Goal: Information Seeking & Learning: Find specific page/section

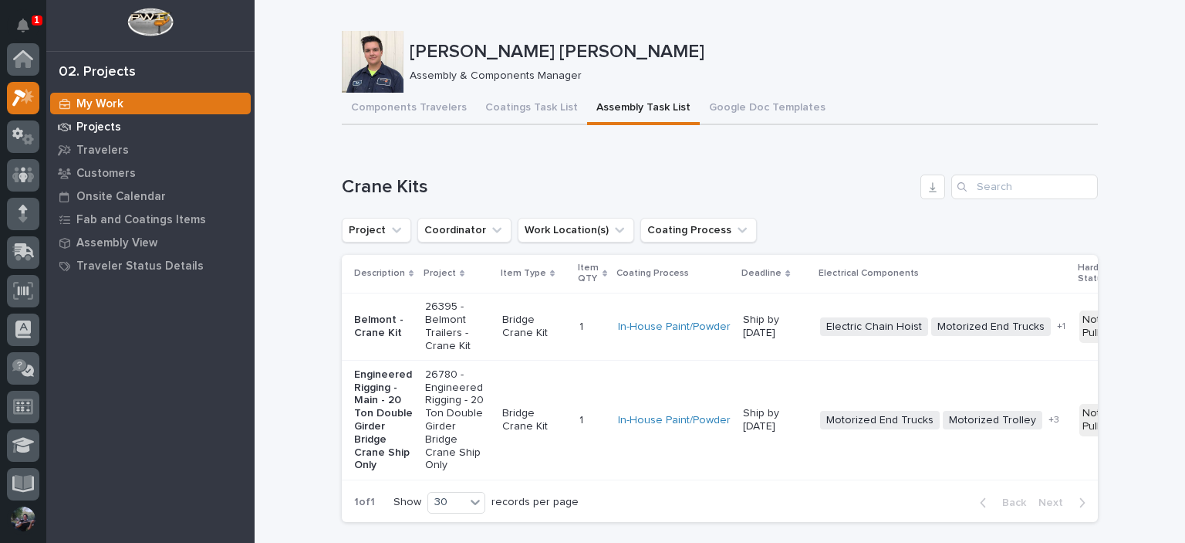
click at [114, 123] on p "Projects" at bounding box center [98, 127] width 45 height 14
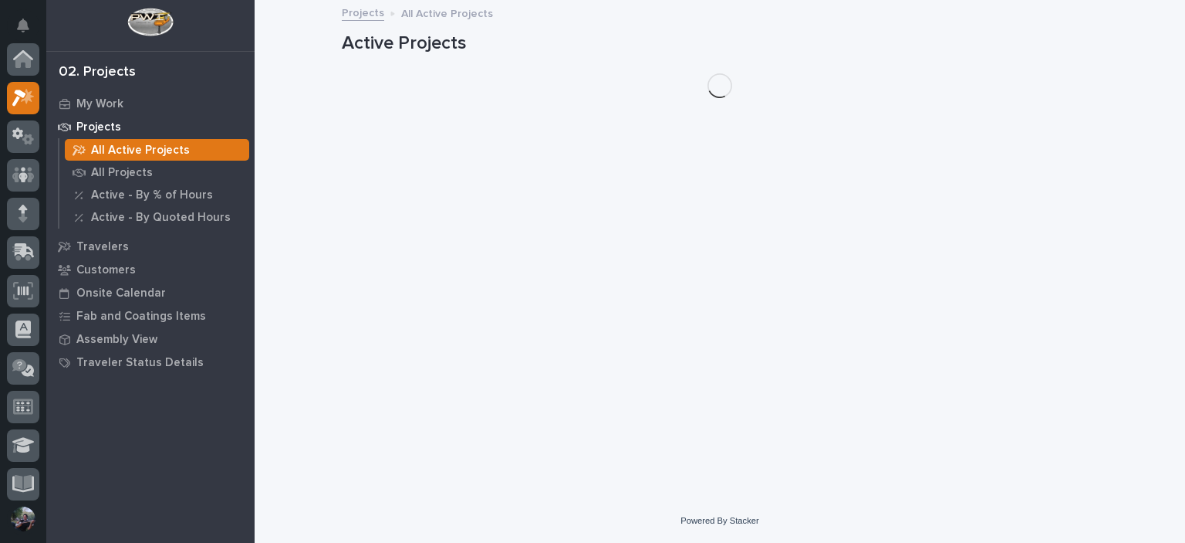
scroll to position [39, 0]
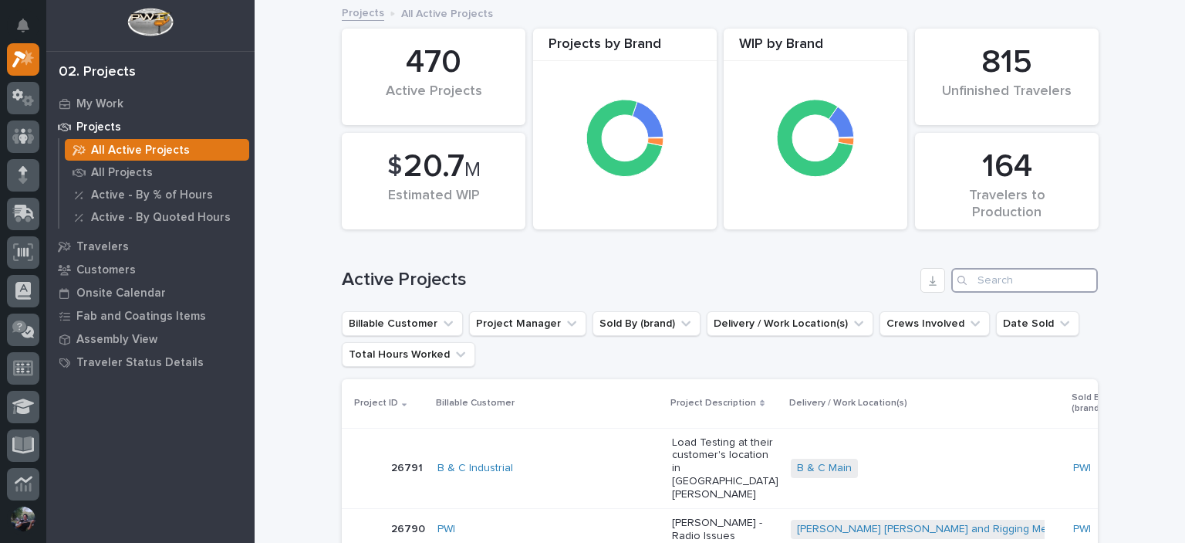
click at [979, 282] on input "Search" at bounding box center [1025, 280] width 147 height 25
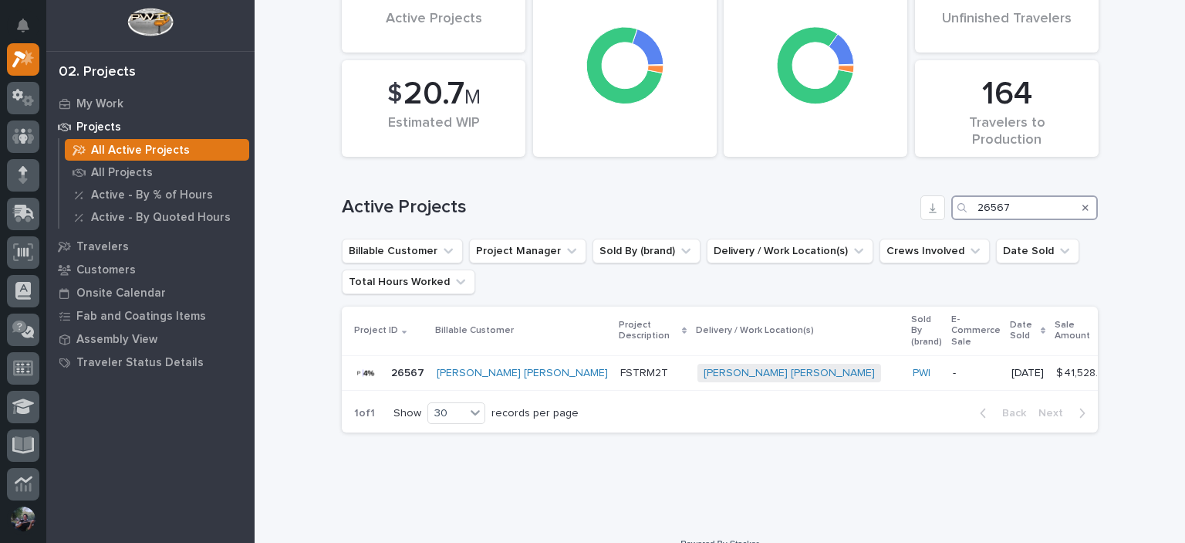
scroll to position [107, 0]
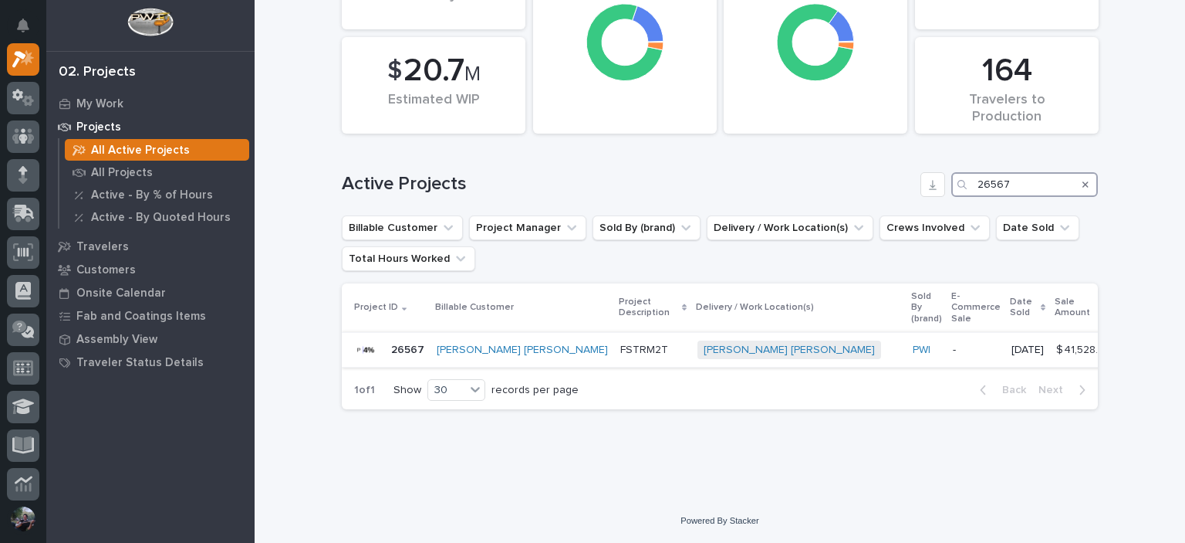
type input "26567"
click at [621, 343] on p "FSTRM2T" at bounding box center [653, 349] width 65 height 13
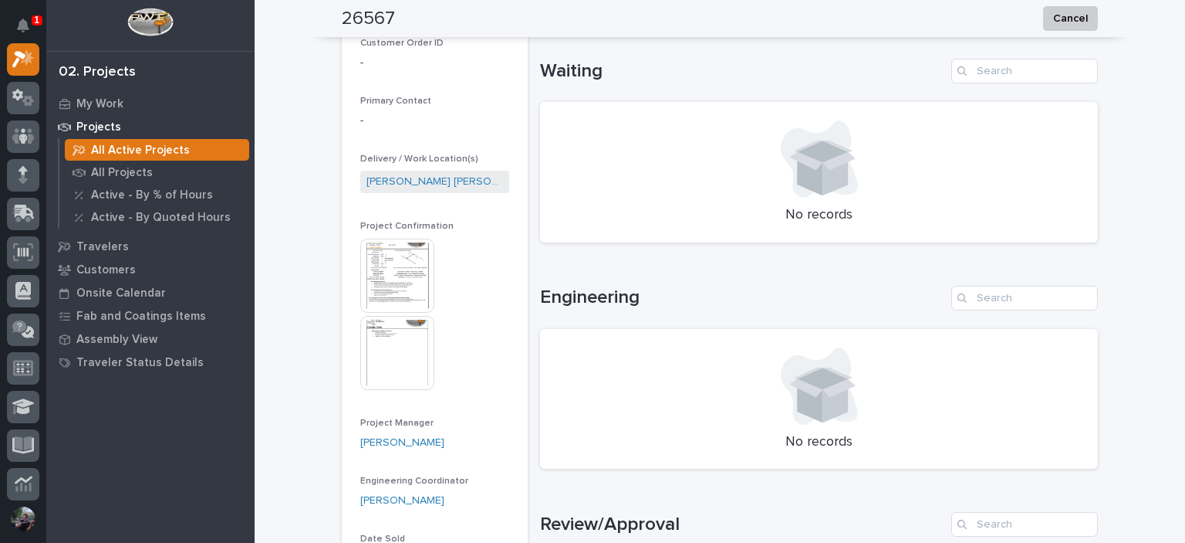
scroll to position [823, 0]
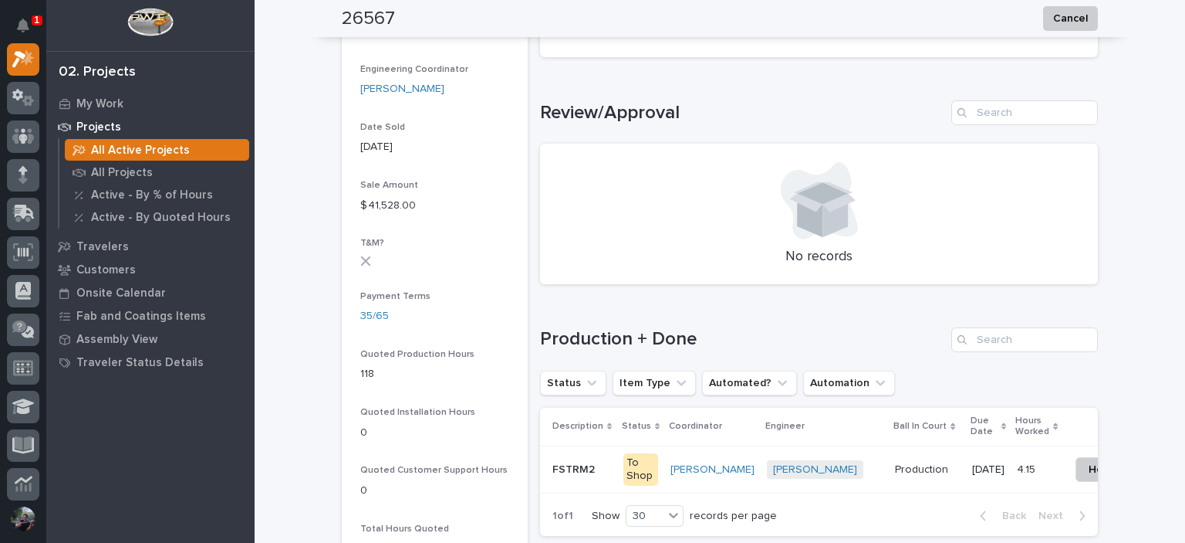
click at [624, 479] on div "To Shop" at bounding box center [641, 469] width 35 height 32
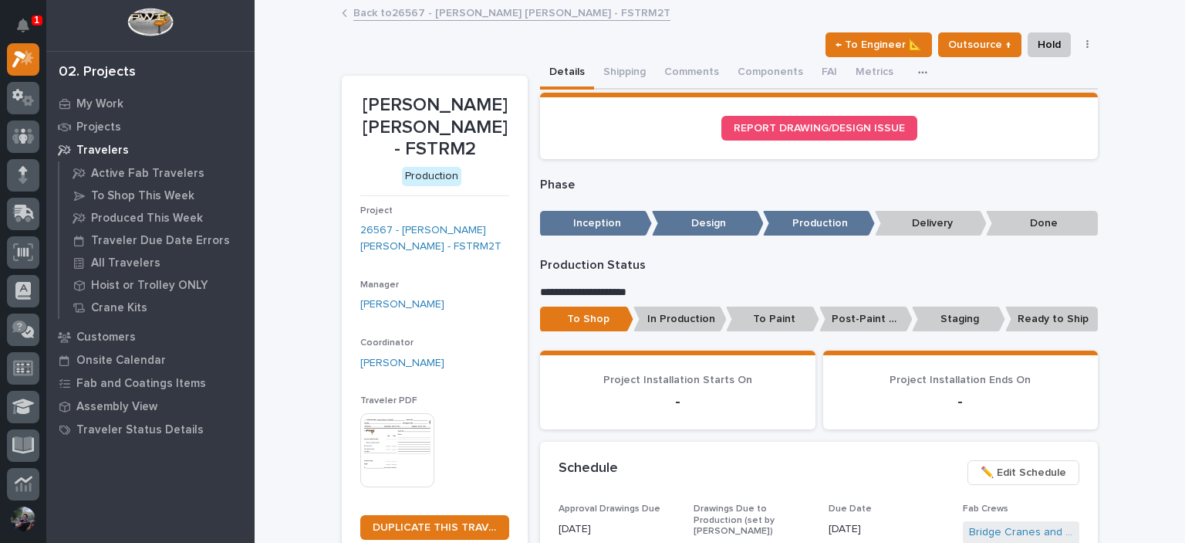
click at [485, 11] on link "Back to 26567 - [PERSON_NAME] [PERSON_NAME] - FSTRM2T" at bounding box center [511, 12] width 317 height 18
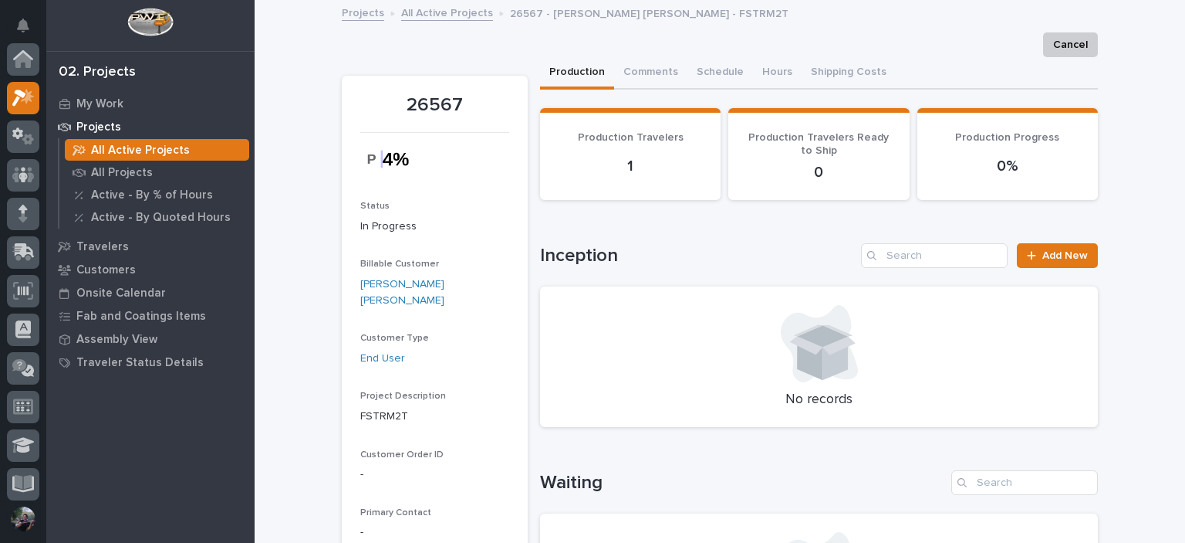
scroll to position [39, 0]
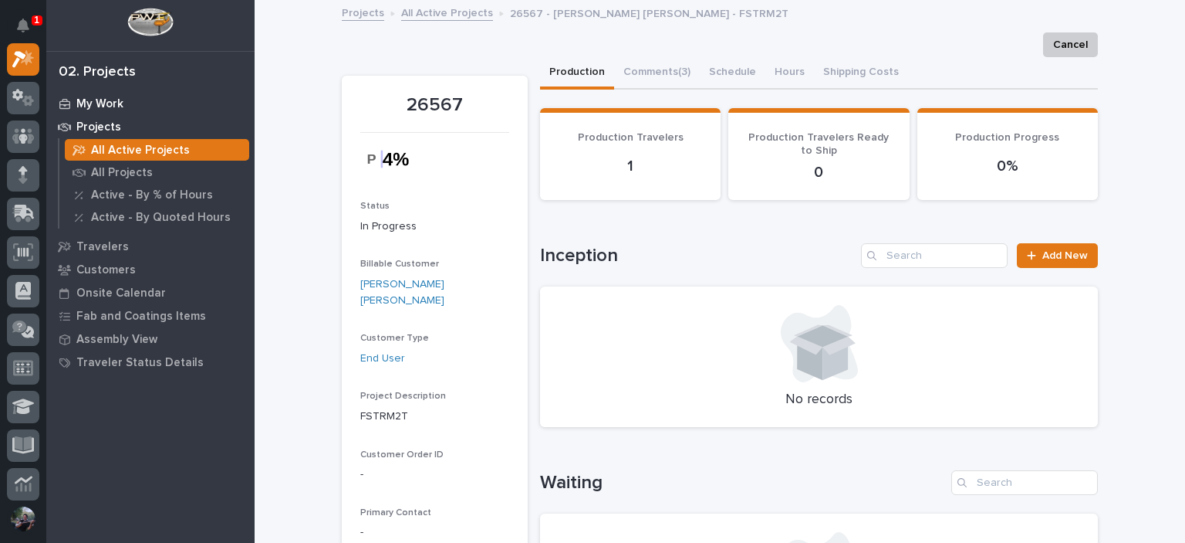
click at [107, 98] on p "My Work" at bounding box center [99, 104] width 47 height 14
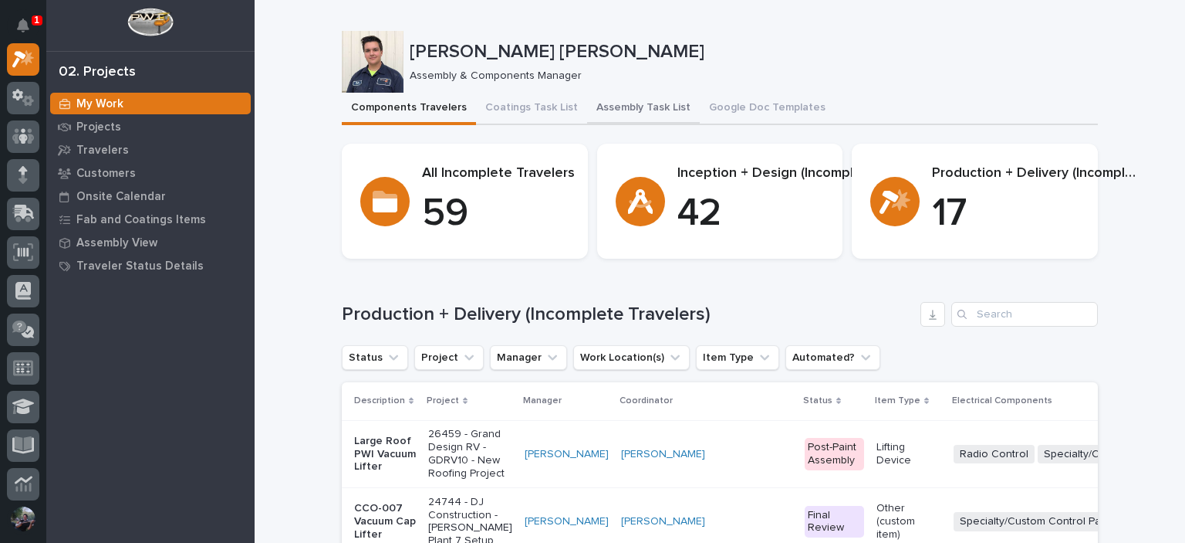
click at [632, 106] on button "Assembly Task List" at bounding box center [643, 109] width 113 height 32
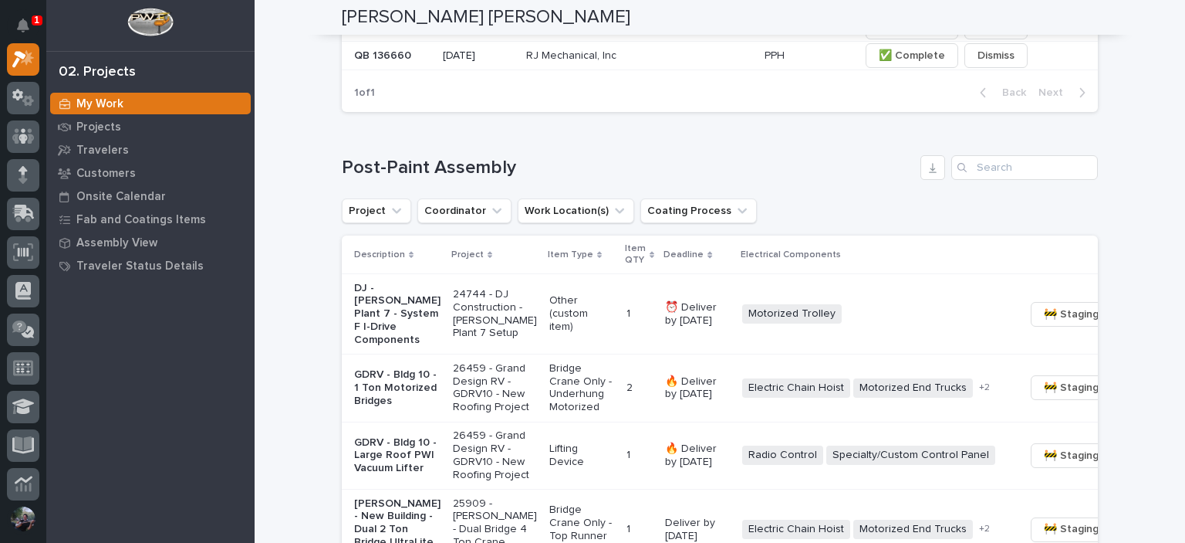
scroll to position [1311, 0]
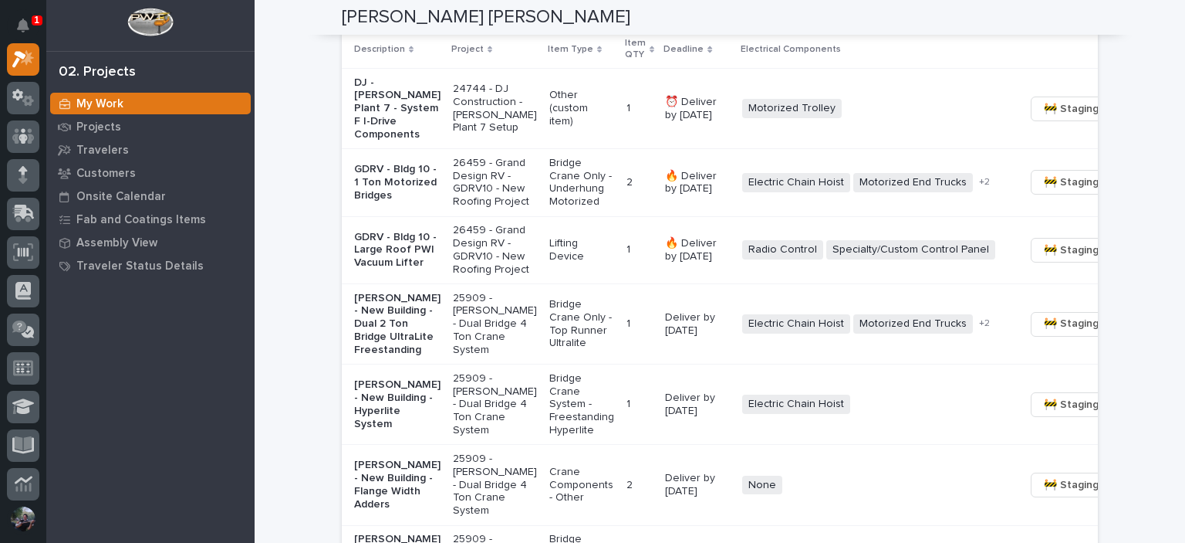
click at [393, 197] on p "GDRV - Bldg 10 - 1 Ton Motorized Bridges" at bounding box center [397, 182] width 86 height 39
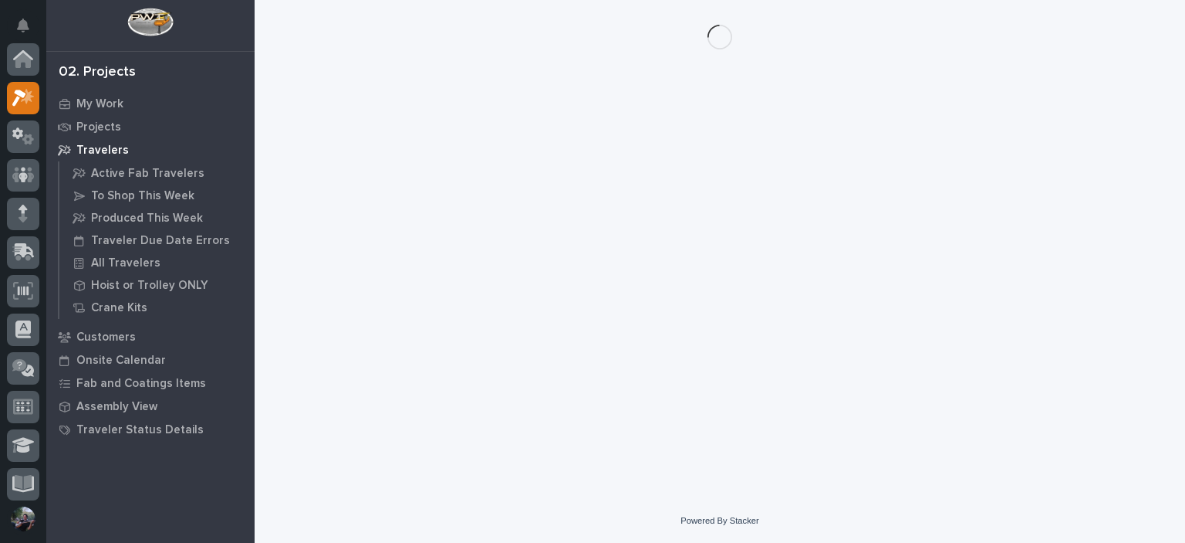
scroll to position [39, 0]
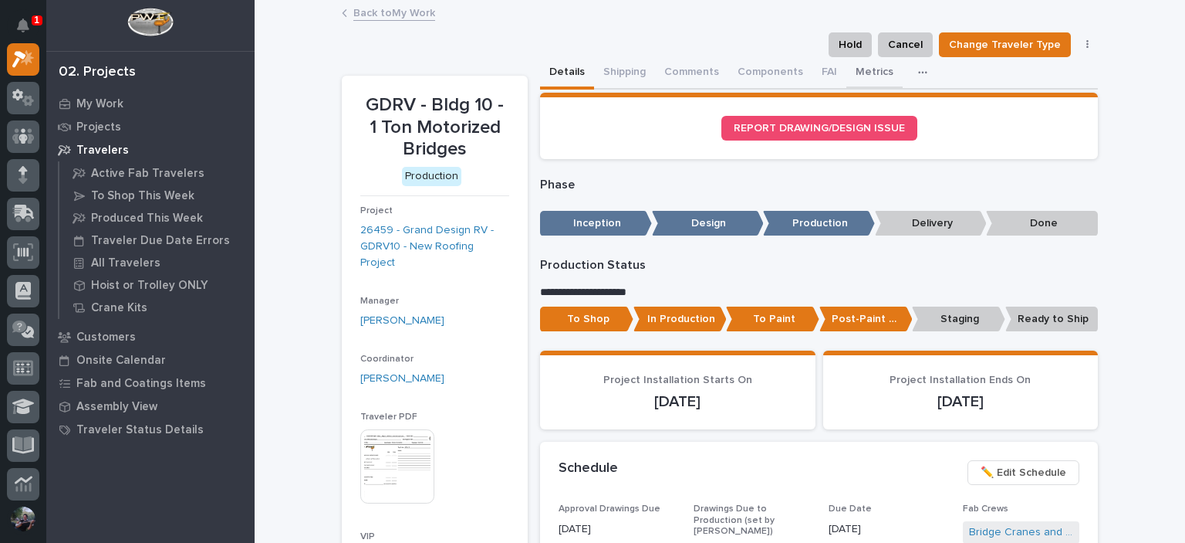
click at [858, 73] on button "Metrics" at bounding box center [875, 73] width 56 height 32
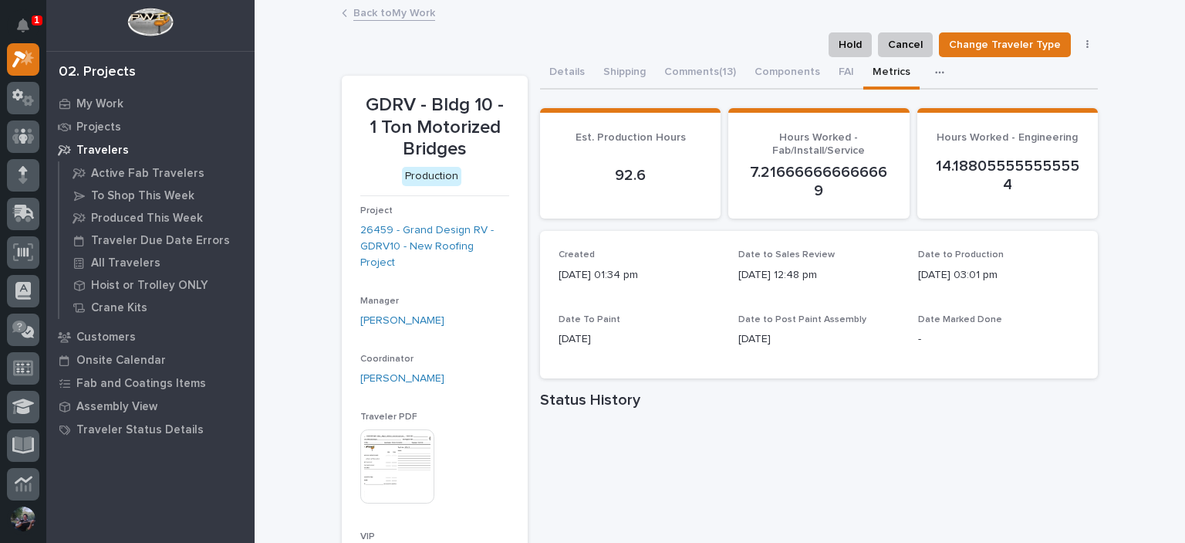
click at [1111, 399] on div "**********" at bounding box center [720, 421] width 931 height 839
click at [390, 49] on div "Hold Cancel Change Traveler Type Regenerate PDF Generate VIP" at bounding box center [720, 44] width 756 height 25
click at [701, 74] on button "Comments (13)" at bounding box center [700, 73] width 90 height 32
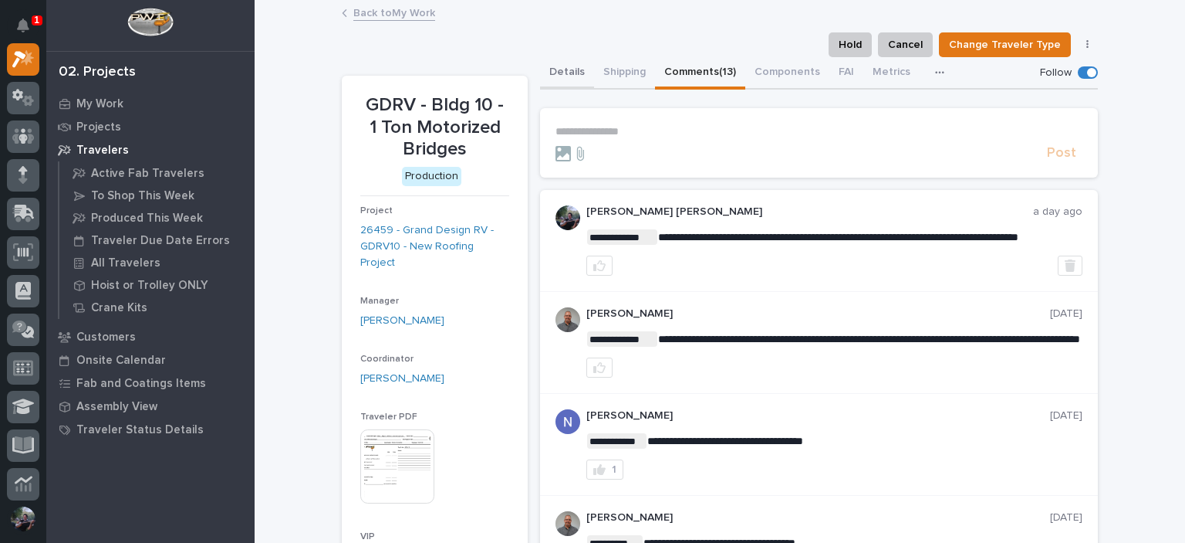
click at [546, 85] on button "Details" at bounding box center [567, 73] width 54 height 32
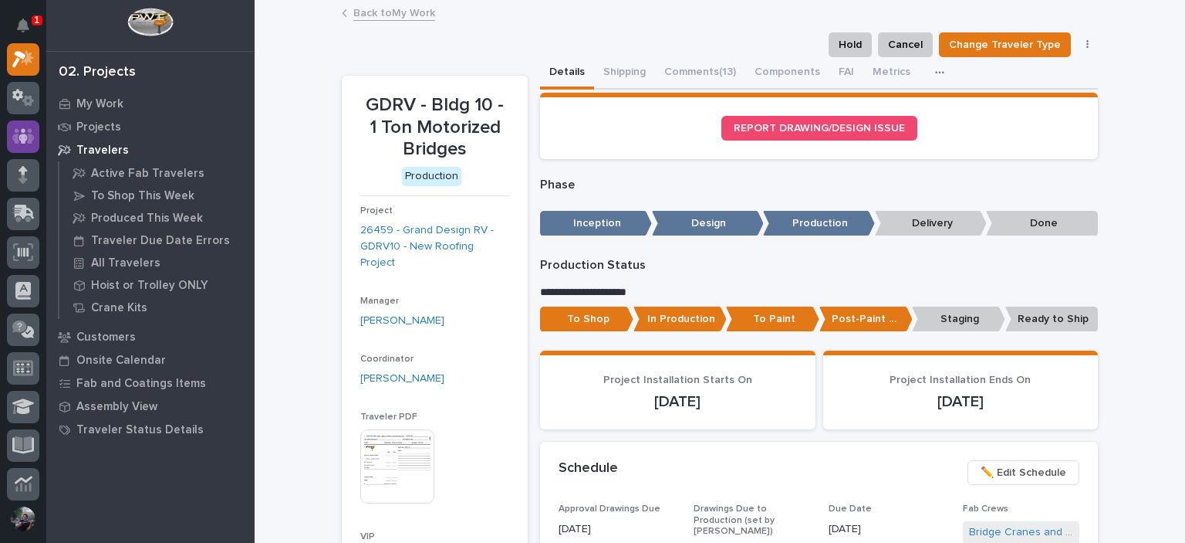
click at [11, 136] on div at bounding box center [23, 136] width 32 height 32
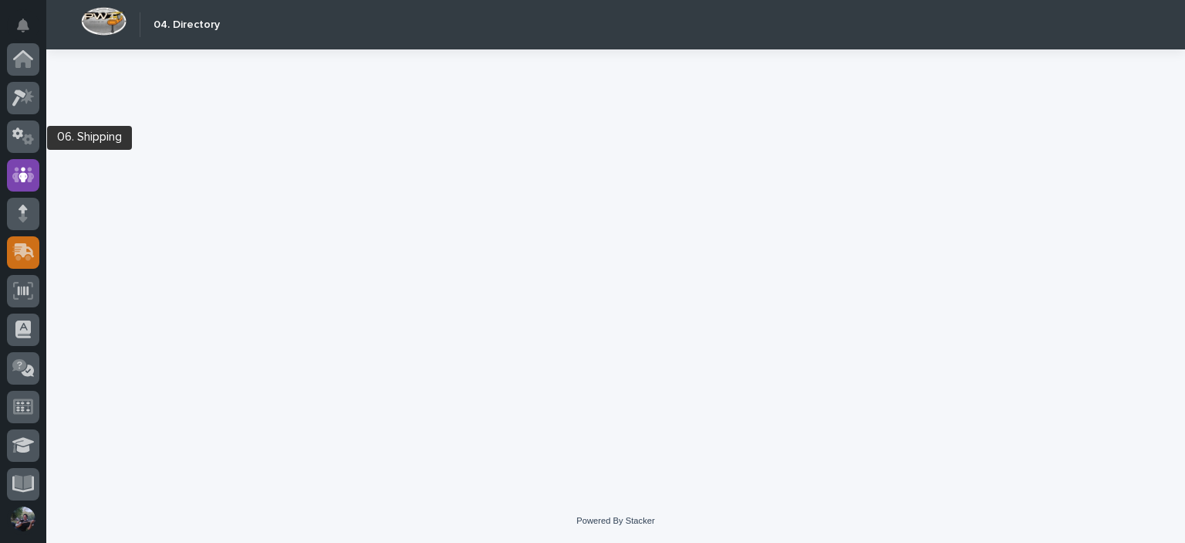
scroll to position [116, 0]
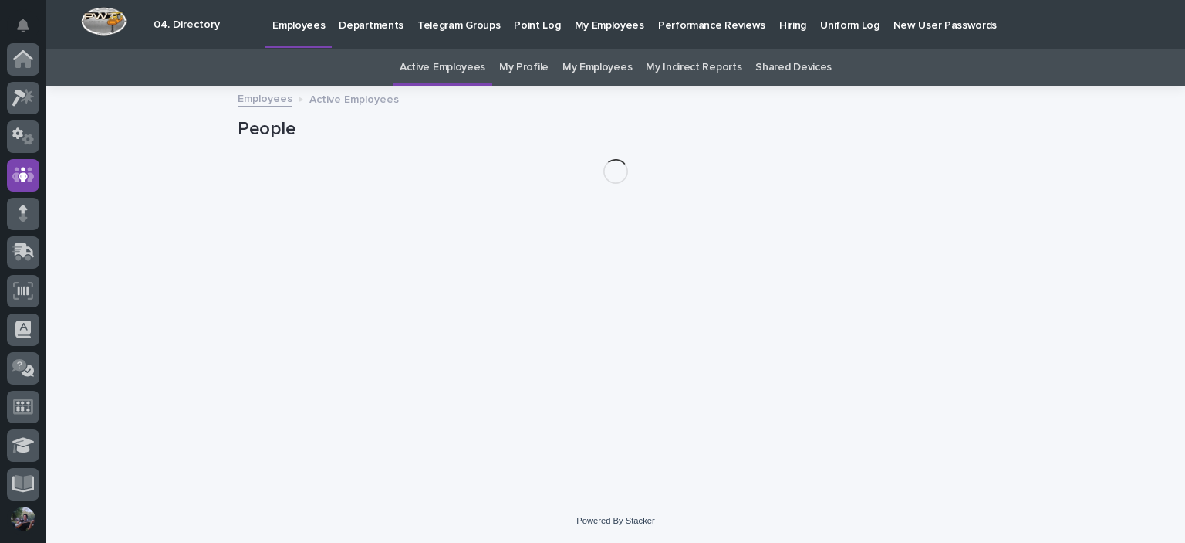
scroll to position [116, 0]
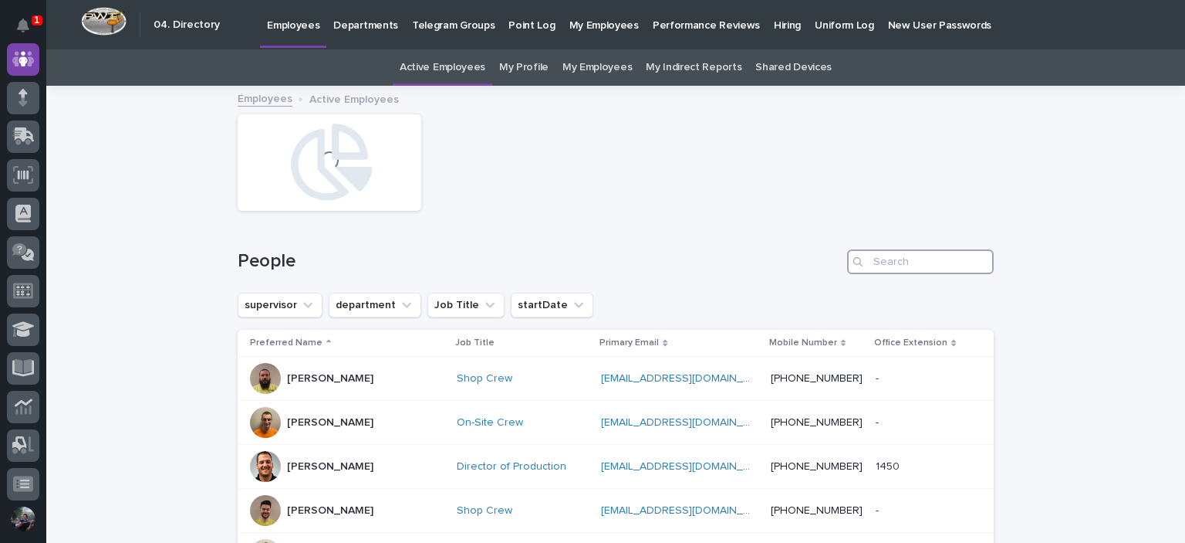
click at [903, 249] on input "Search" at bounding box center [920, 261] width 147 height 25
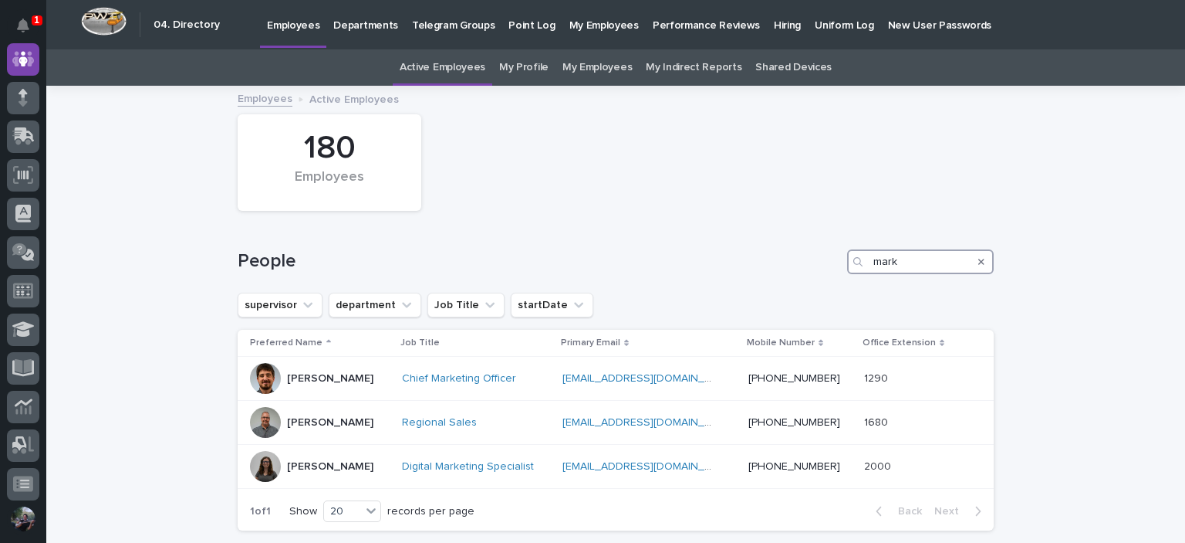
type input "mark"
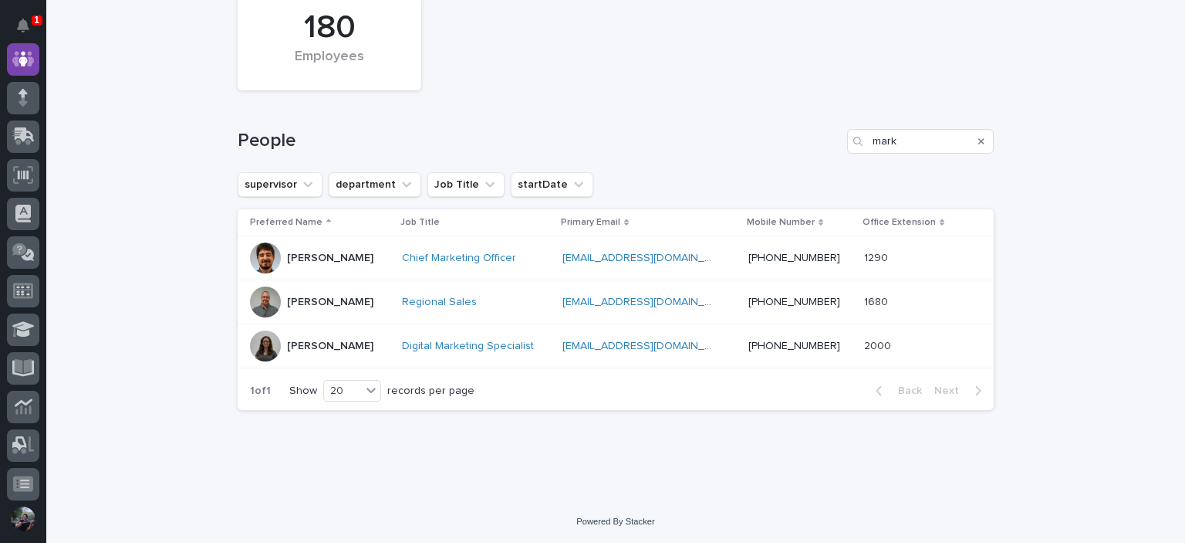
click at [979, 143] on icon "Search" at bounding box center [982, 141] width 6 height 9
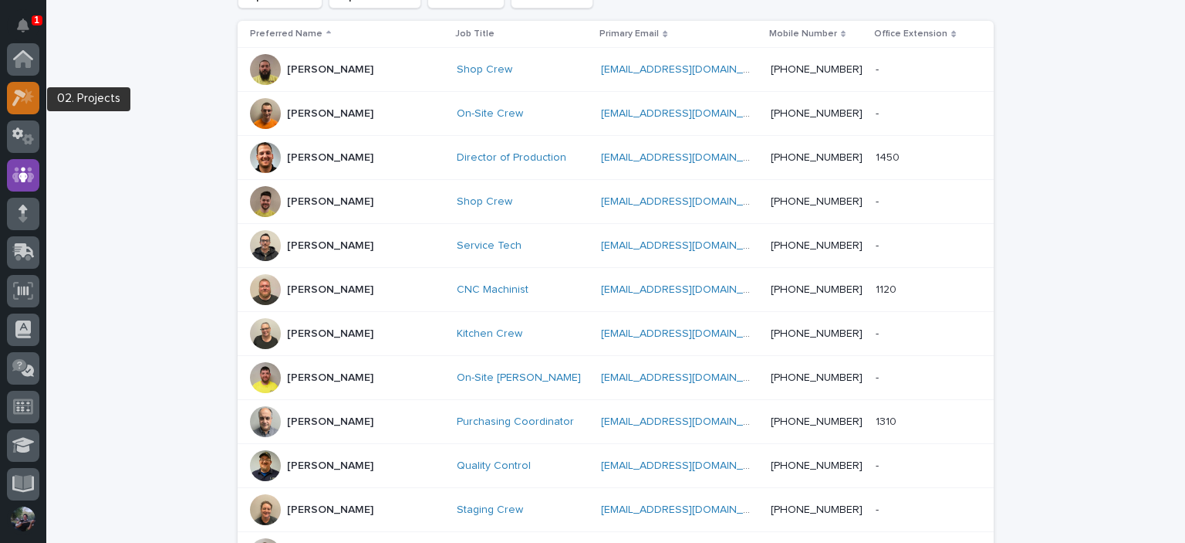
click at [26, 98] on icon at bounding box center [27, 95] width 13 height 15
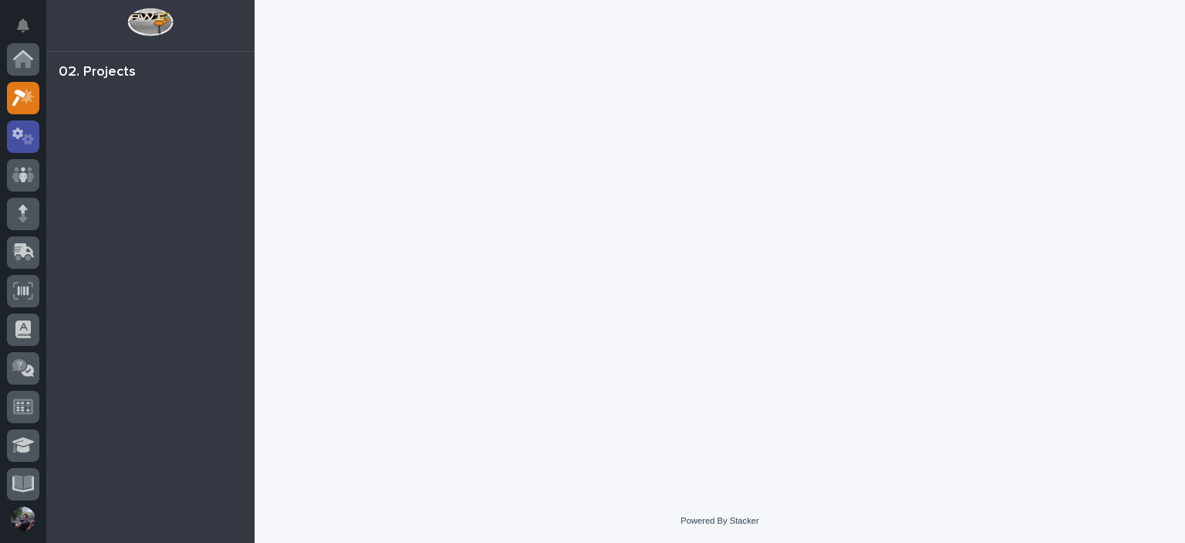
scroll to position [39, 0]
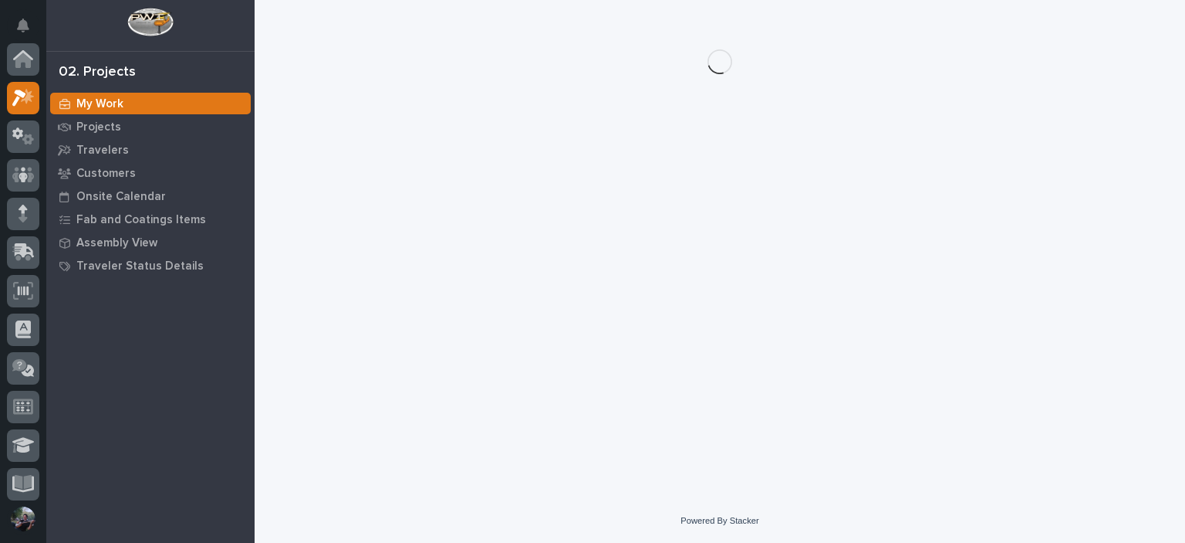
scroll to position [39, 0]
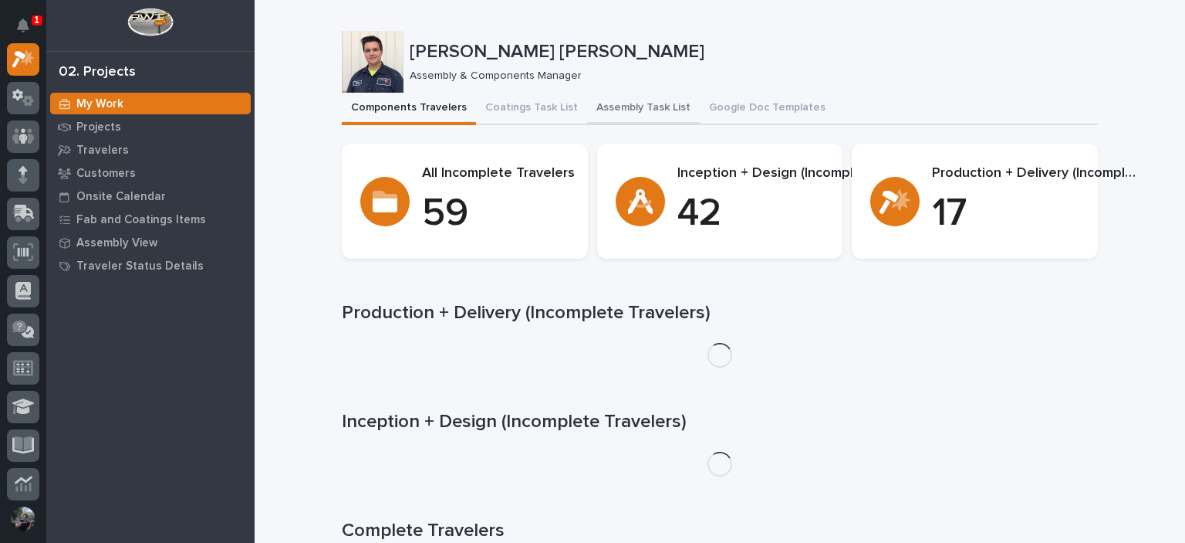
click at [587, 101] on button "Assembly Task List" at bounding box center [643, 109] width 113 height 32
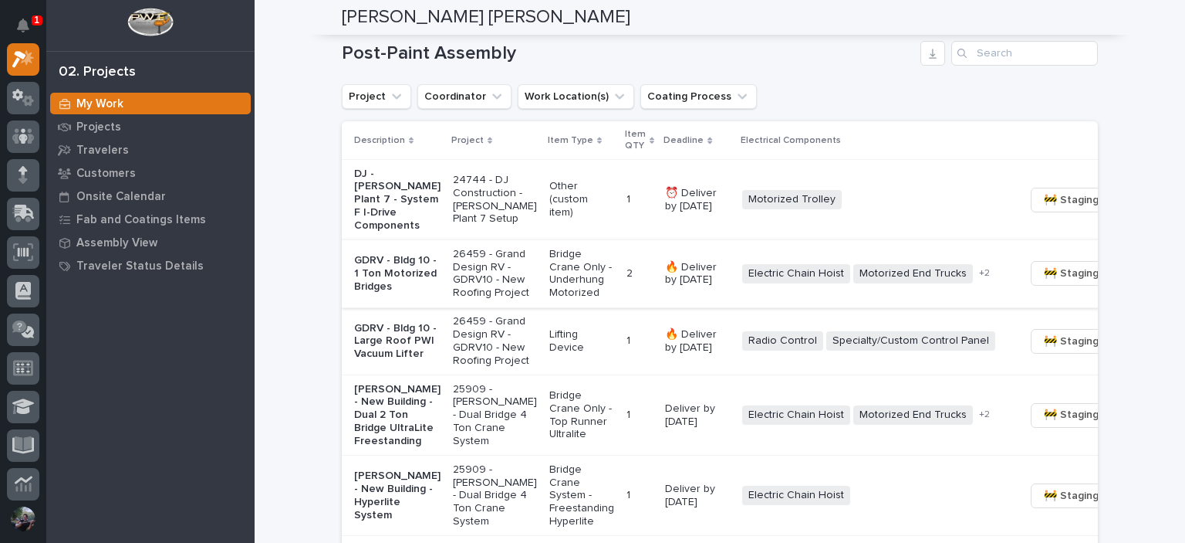
scroll to position [1235, 0]
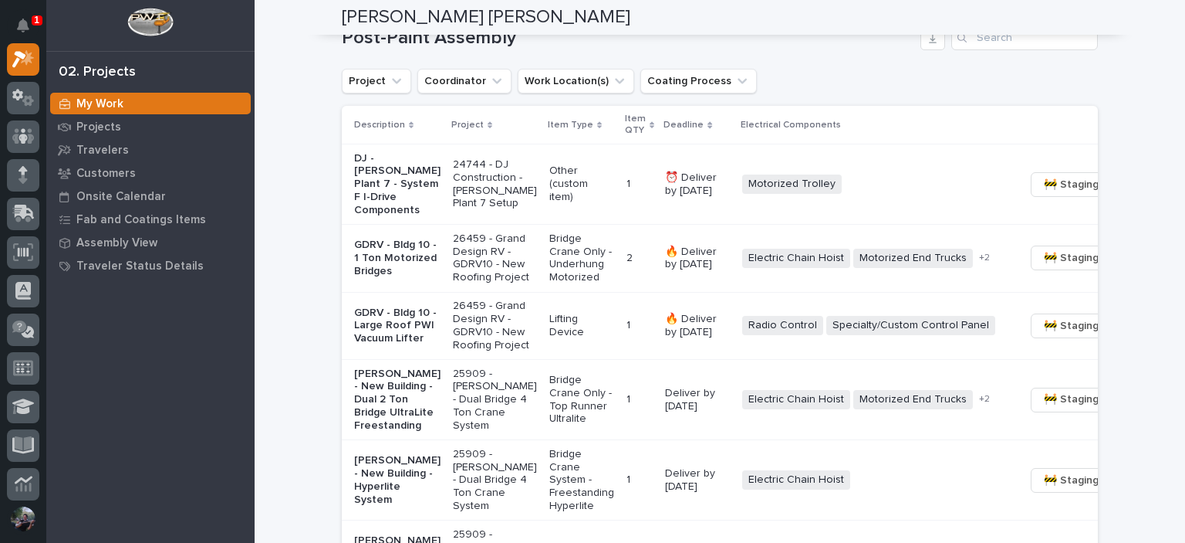
click at [390, 283] on div "GDRV - Bldg 10 - 1 Ton Motorized Bridges" at bounding box center [397, 257] width 86 height 51
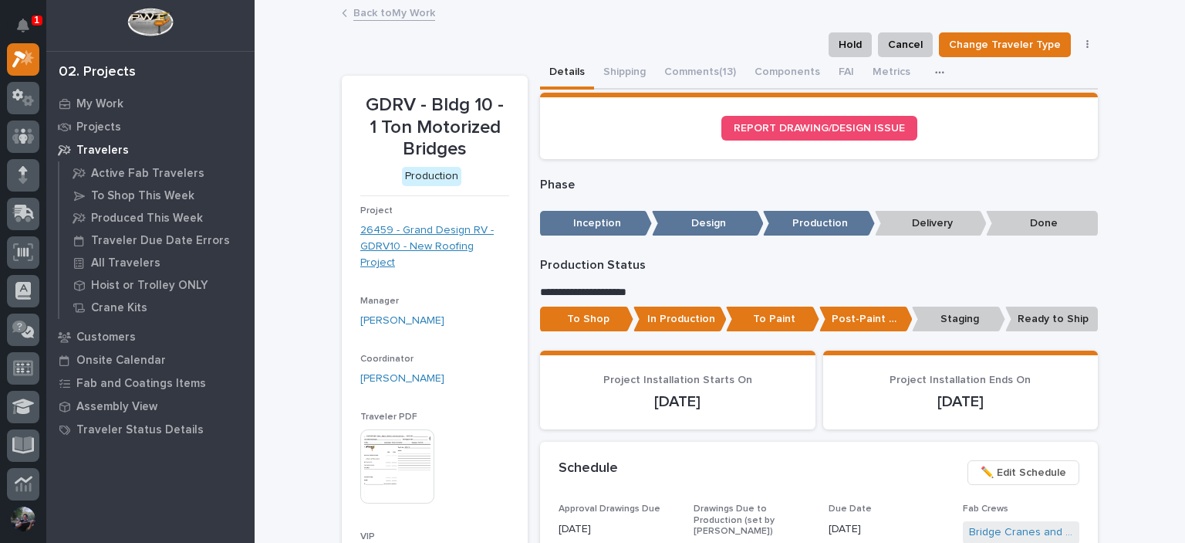
click at [391, 245] on link "26459 - Grand Design RV - GDRV10 - New Roofing Project" at bounding box center [434, 246] width 149 height 48
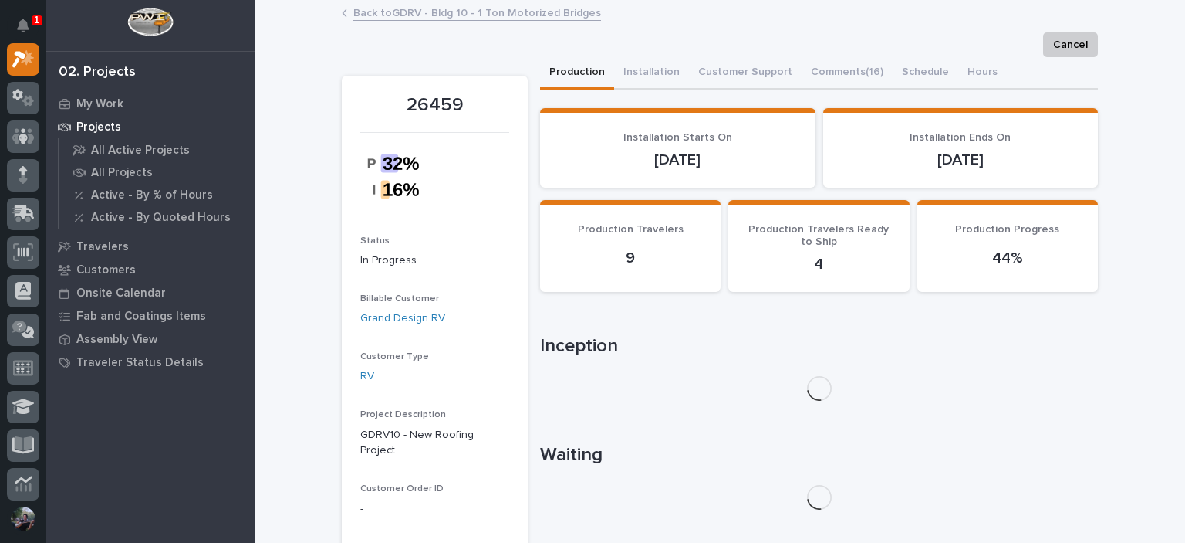
scroll to position [309, 0]
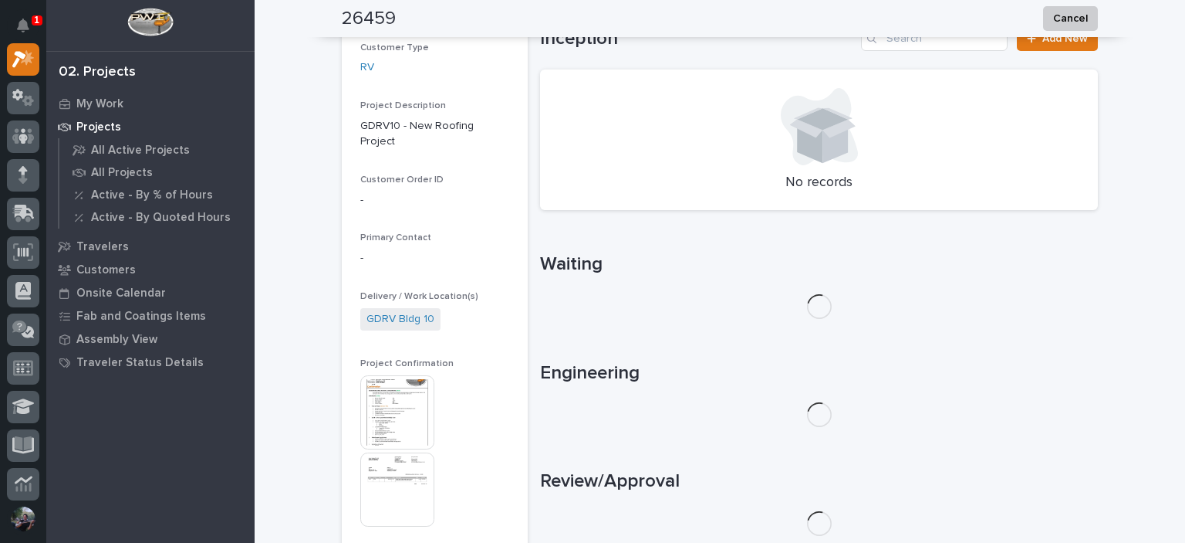
click at [387, 358] on div "Project Confirmation This file cannot be opened Download File" at bounding box center [434, 450] width 149 height 184
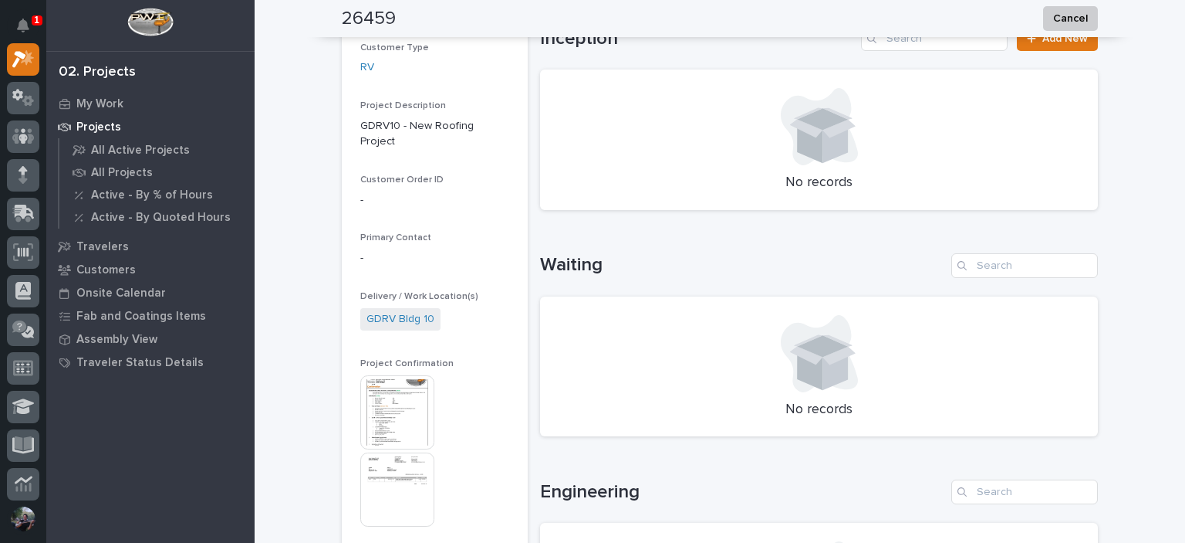
click at [414, 409] on img at bounding box center [397, 412] width 74 height 74
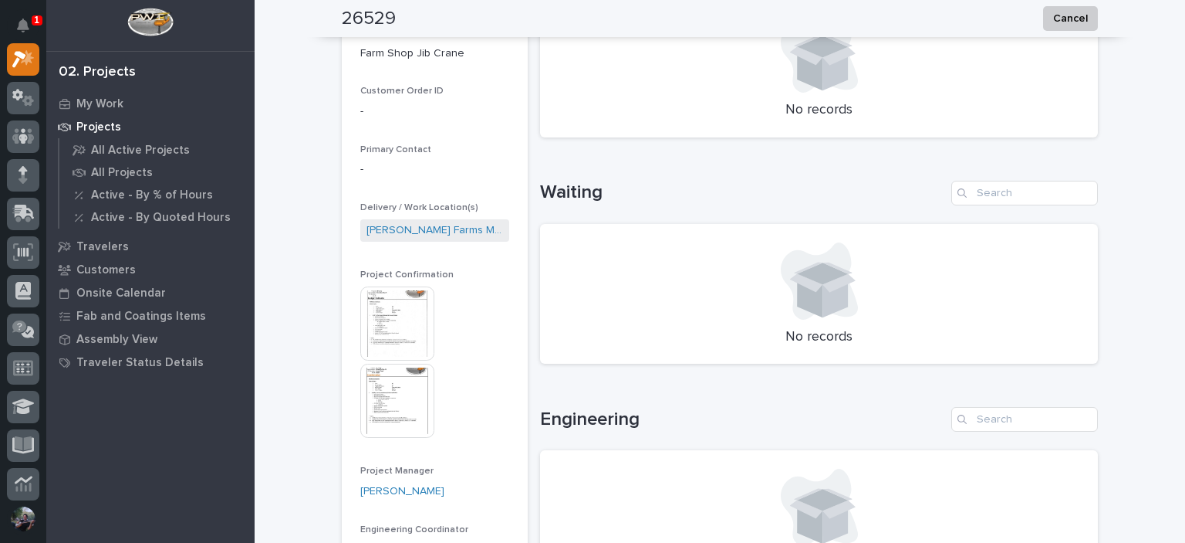
scroll to position [411, 0]
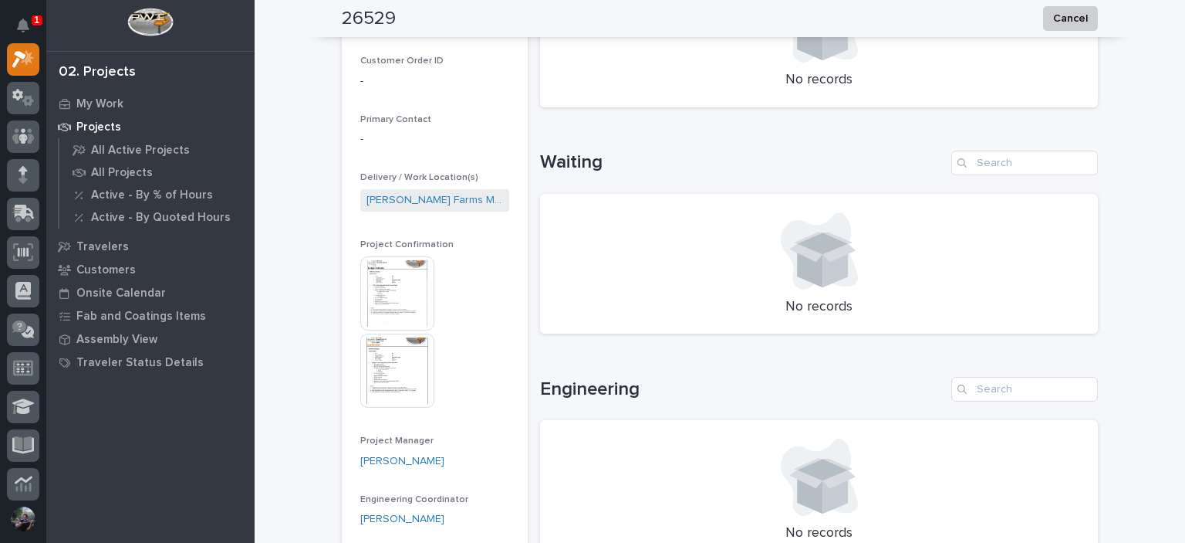
click at [405, 296] on img at bounding box center [397, 293] width 74 height 74
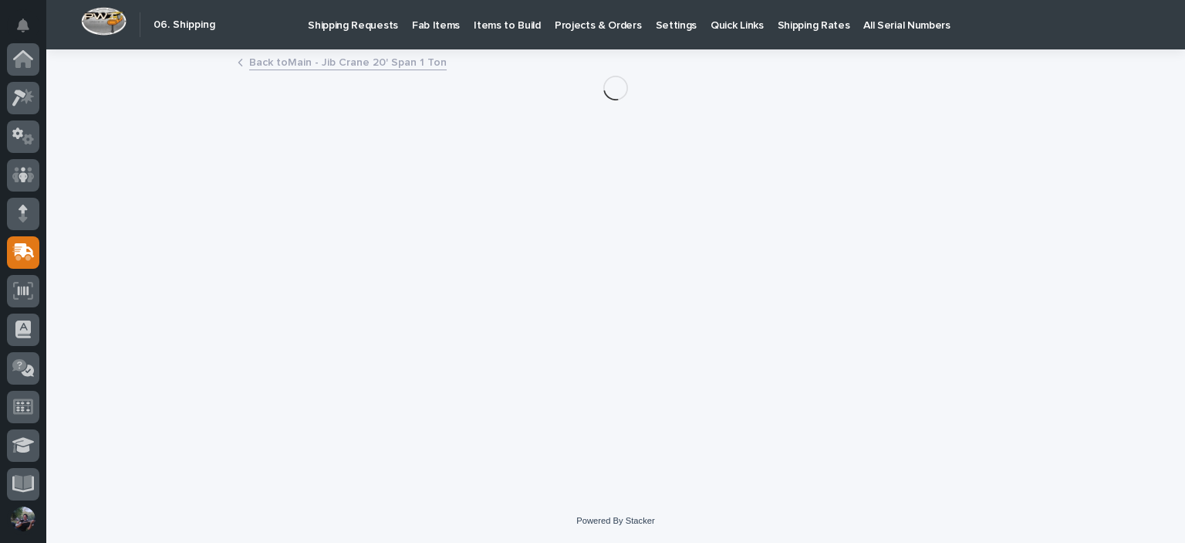
scroll to position [193, 0]
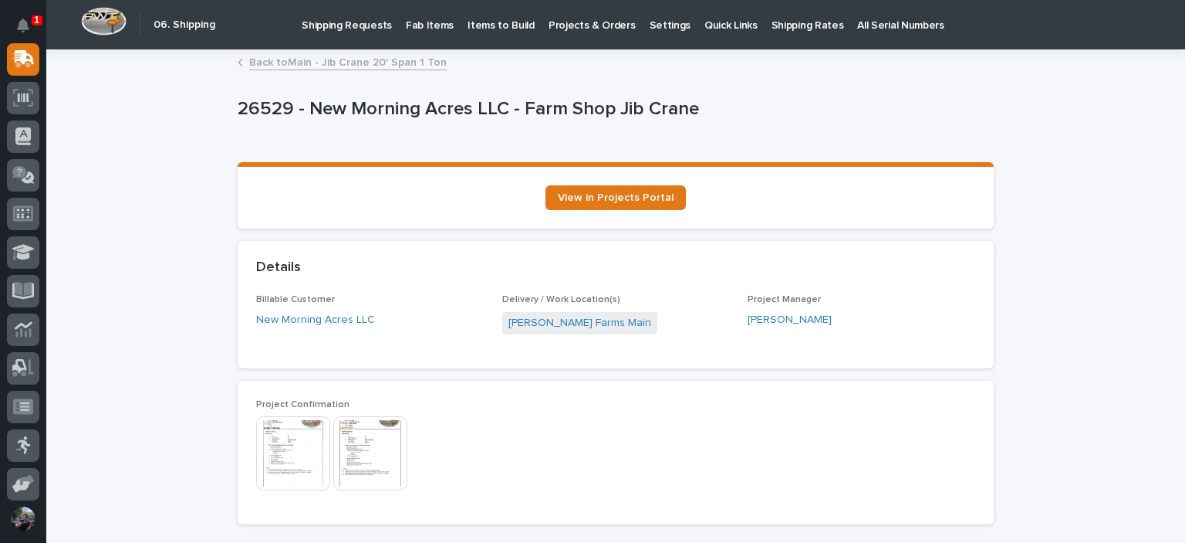
click at [380, 435] on img at bounding box center [370, 453] width 74 height 74
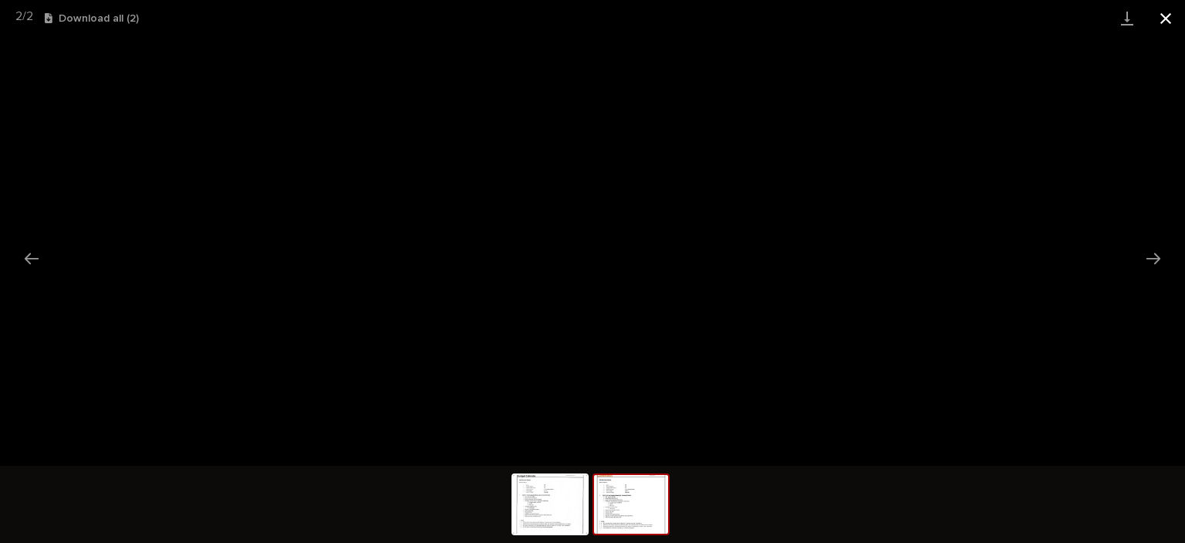
click at [1179, 15] on button "Close gallery" at bounding box center [1166, 18] width 39 height 36
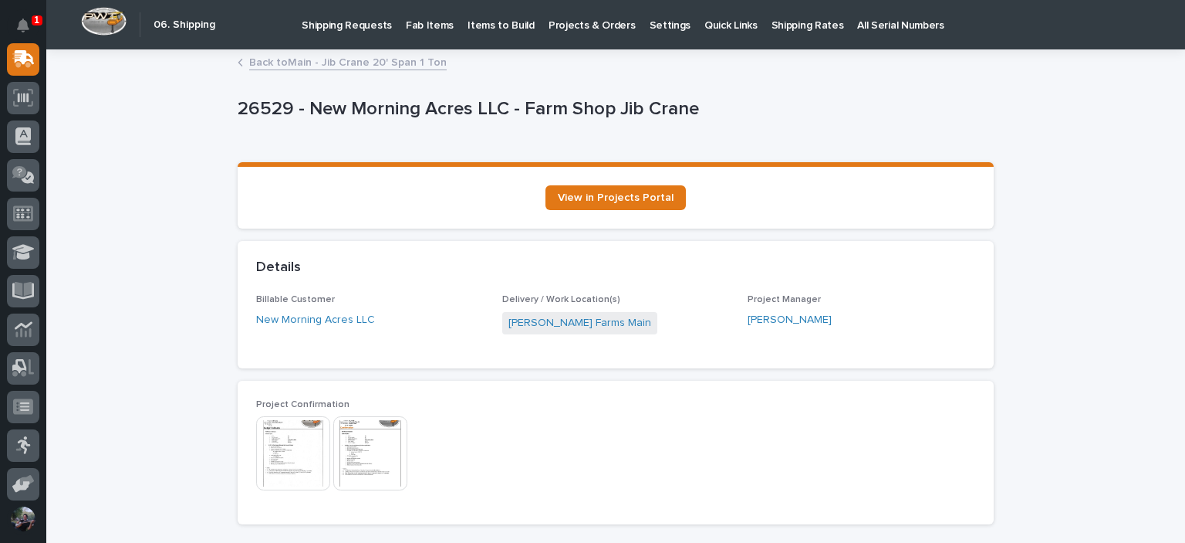
click at [367, 451] on img at bounding box center [370, 453] width 74 height 74
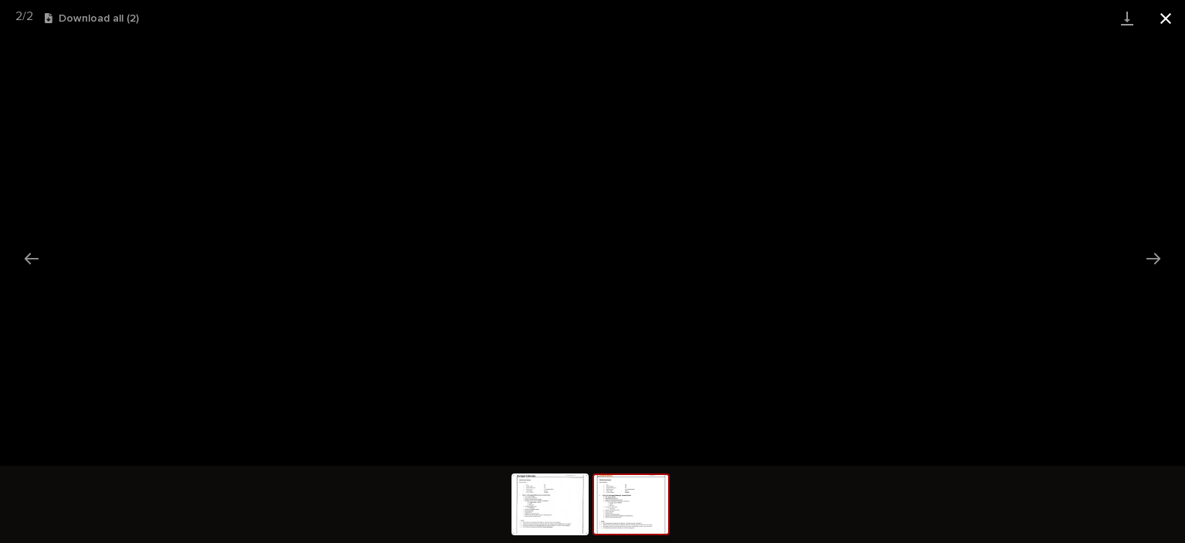
click at [1155, 32] on button "Close gallery" at bounding box center [1166, 18] width 39 height 36
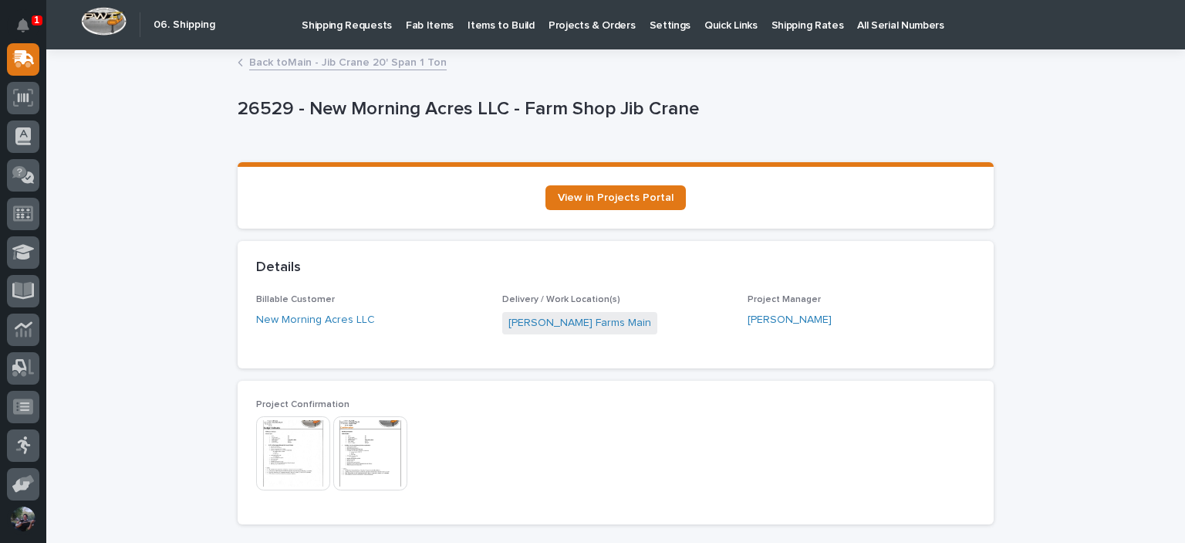
click at [309, 428] on img at bounding box center [293, 453] width 74 height 74
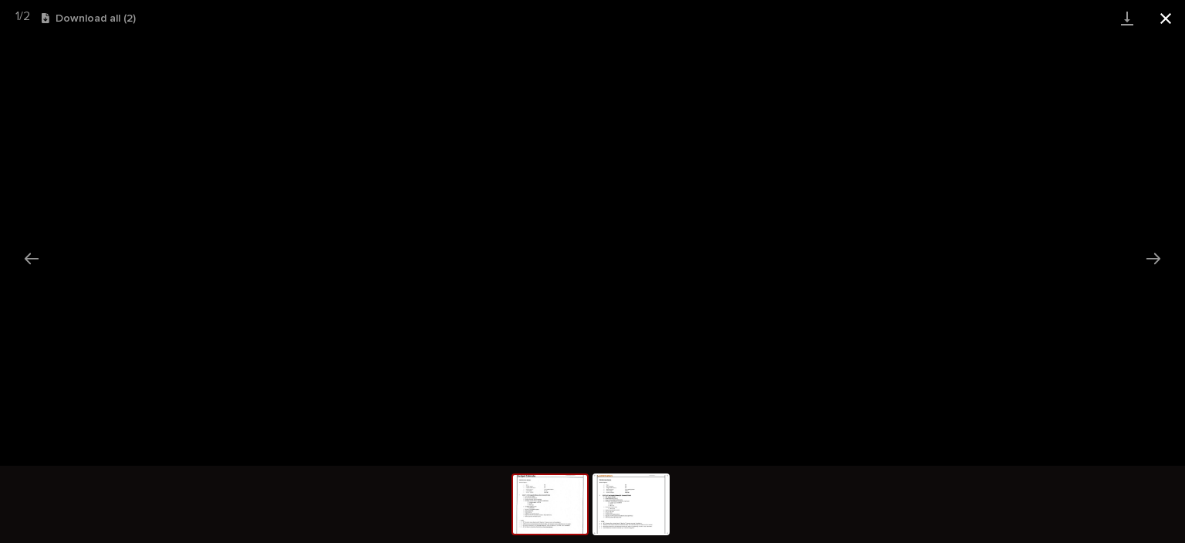
click at [1177, 15] on button "Close gallery" at bounding box center [1166, 18] width 39 height 36
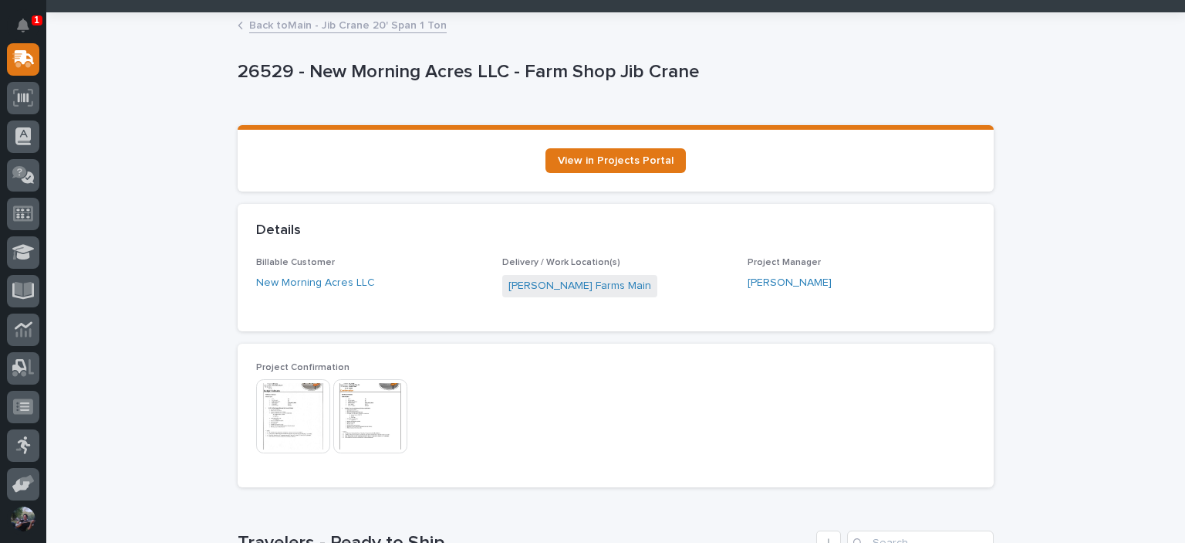
scroll to position [51, 0]
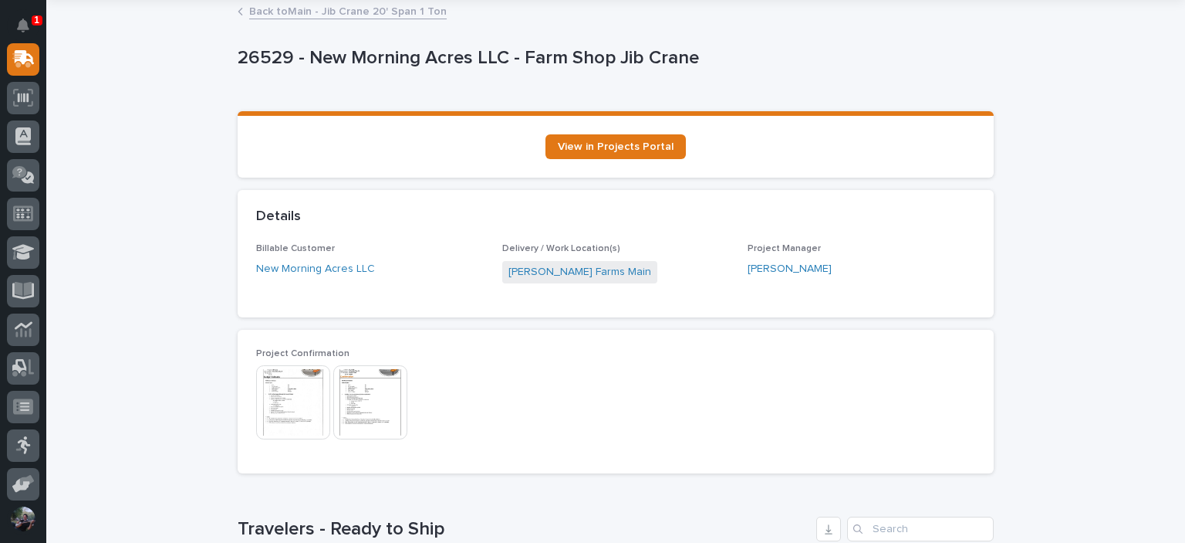
click at [381, 403] on img at bounding box center [370, 402] width 74 height 74
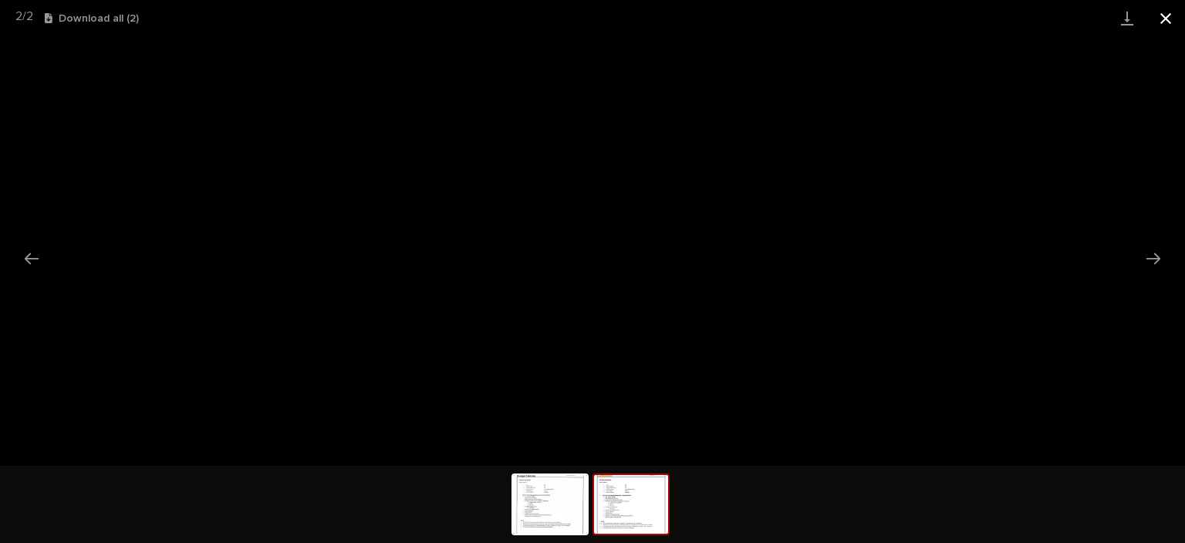
click at [1158, 23] on button "Close gallery" at bounding box center [1166, 18] width 39 height 36
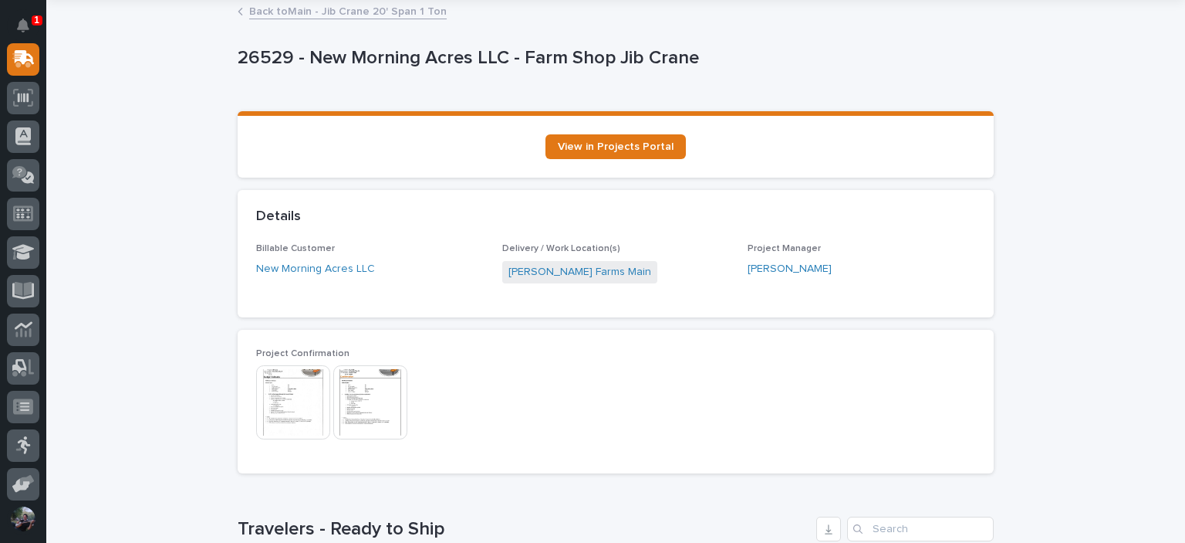
click at [908, 188] on div "Loading... Saving… View in Projects Portal" at bounding box center [616, 150] width 756 height 79
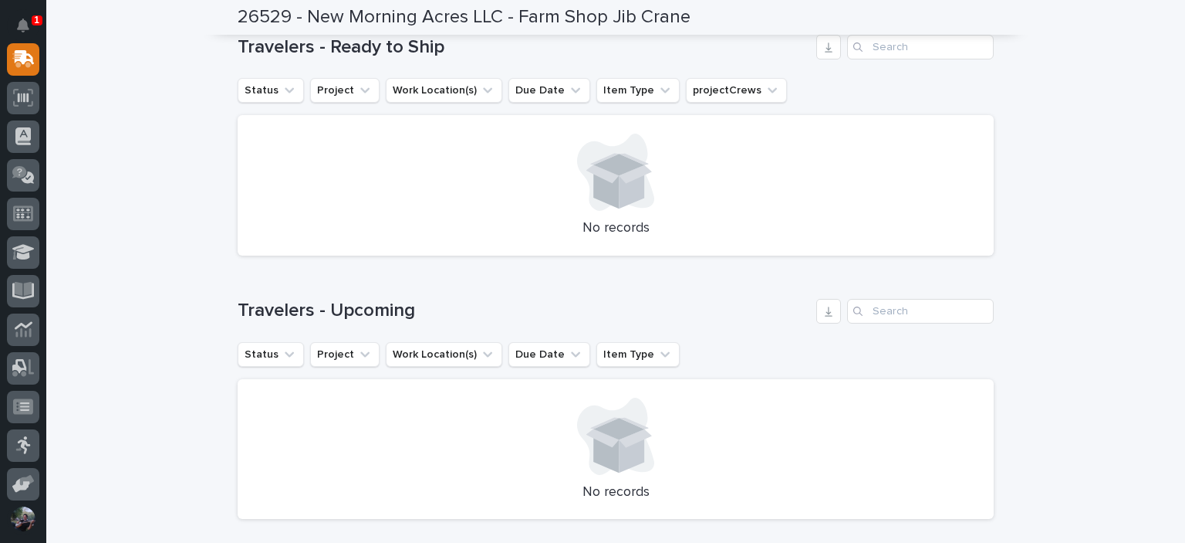
scroll to position [642, 0]
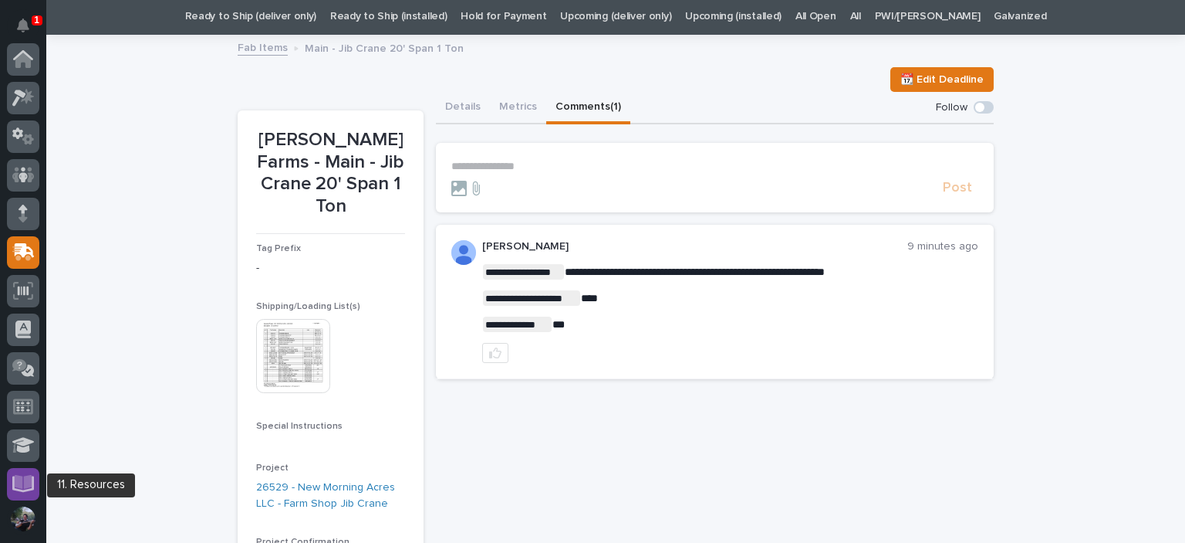
click at [17, 475] on icon at bounding box center [24, 482] width 18 height 15
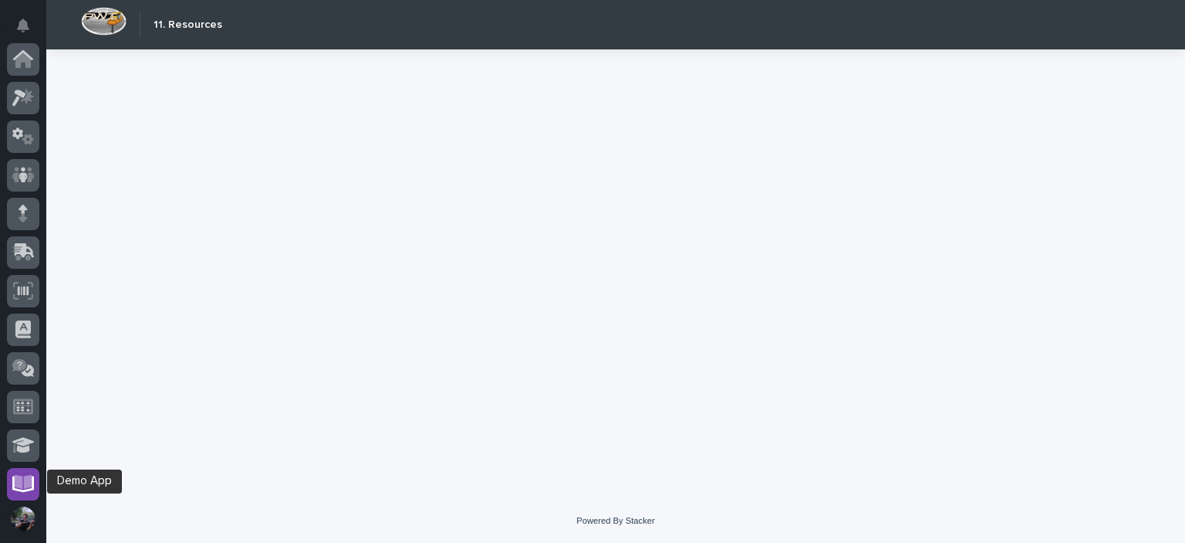
scroll to position [312, 0]
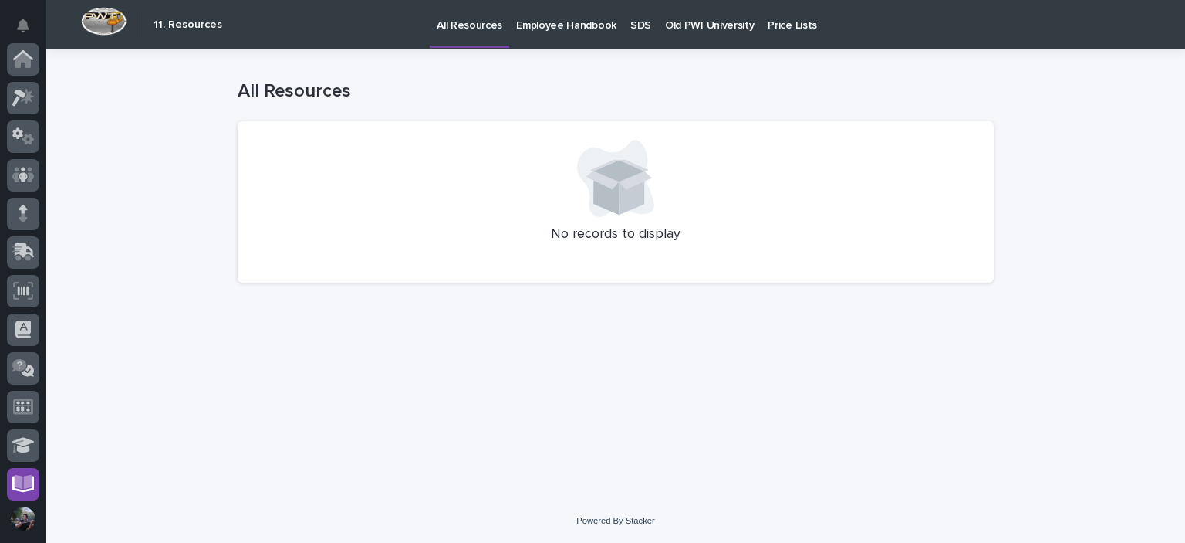
scroll to position [312, 0]
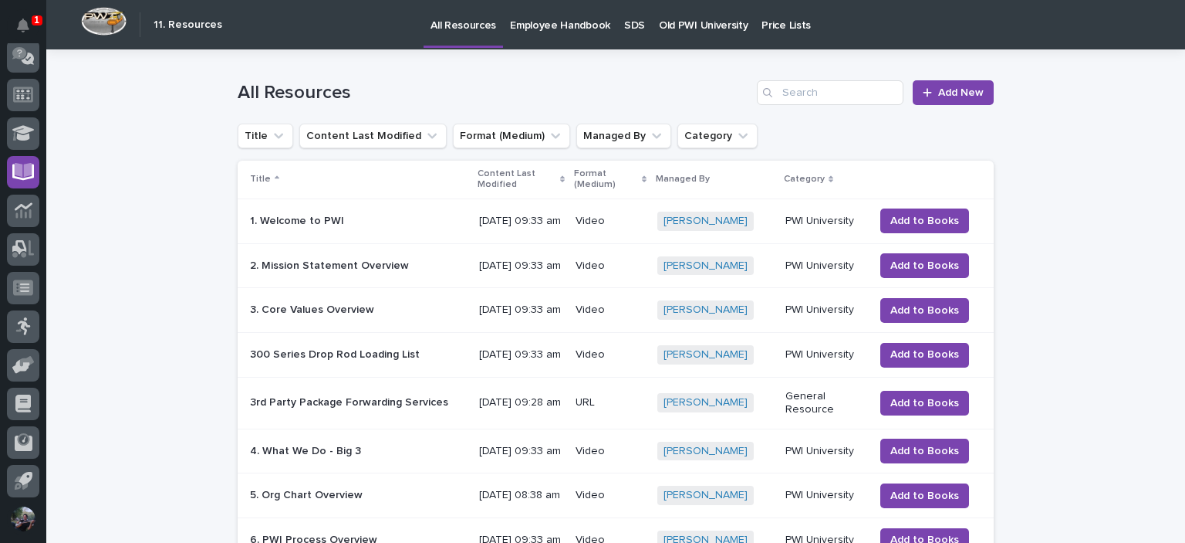
click at [687, 95] on h1 "All Resources" at bounding box center [494, 93] width 513 height 22
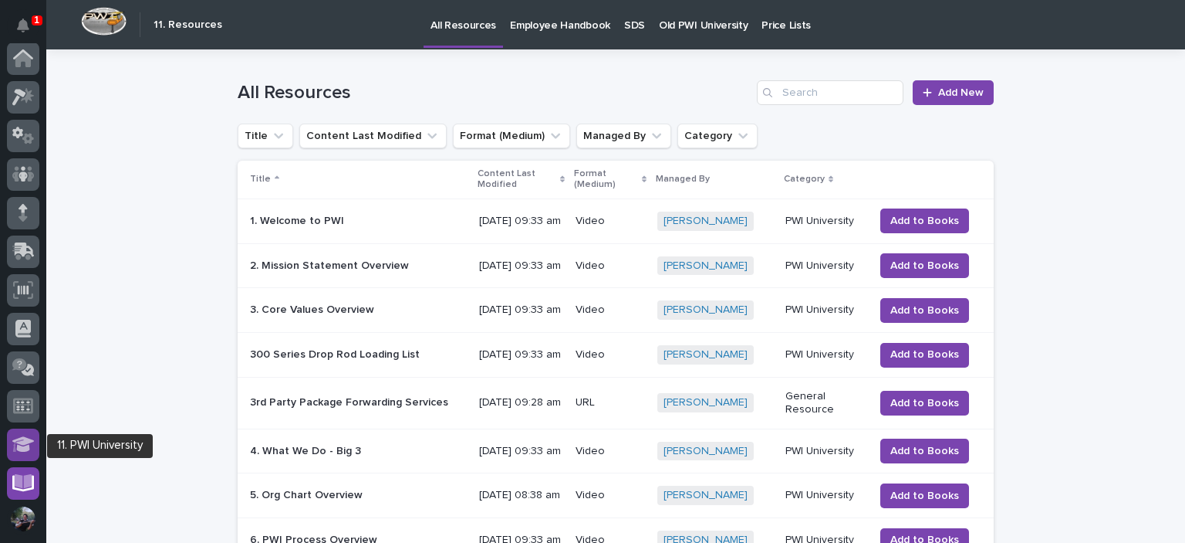
scroll to position [0, 0]
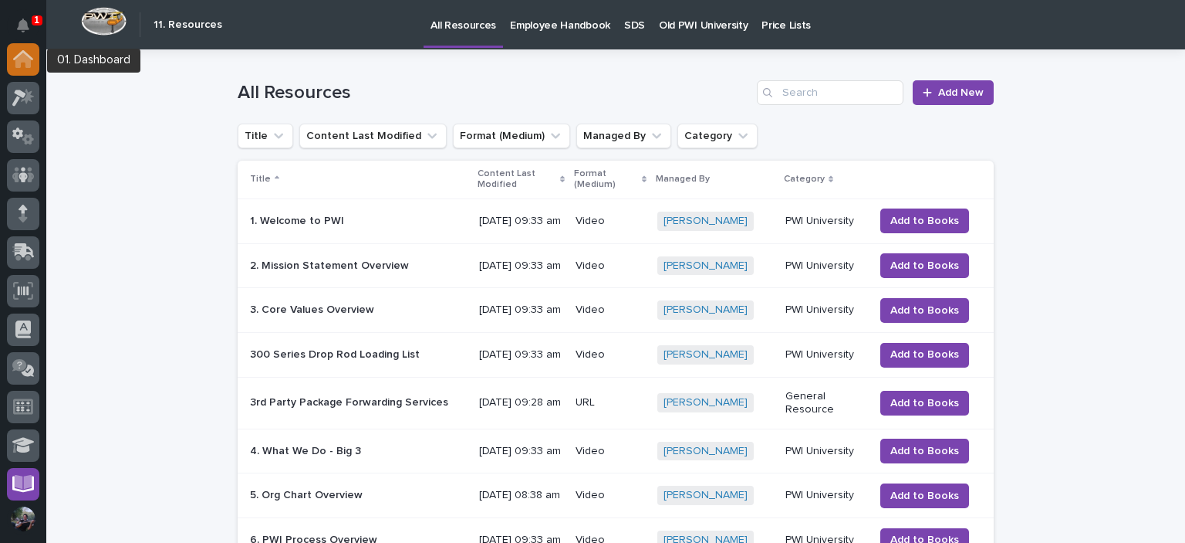
click at [22, 69] on div at bounding box center [23, 59] width 32 height 32
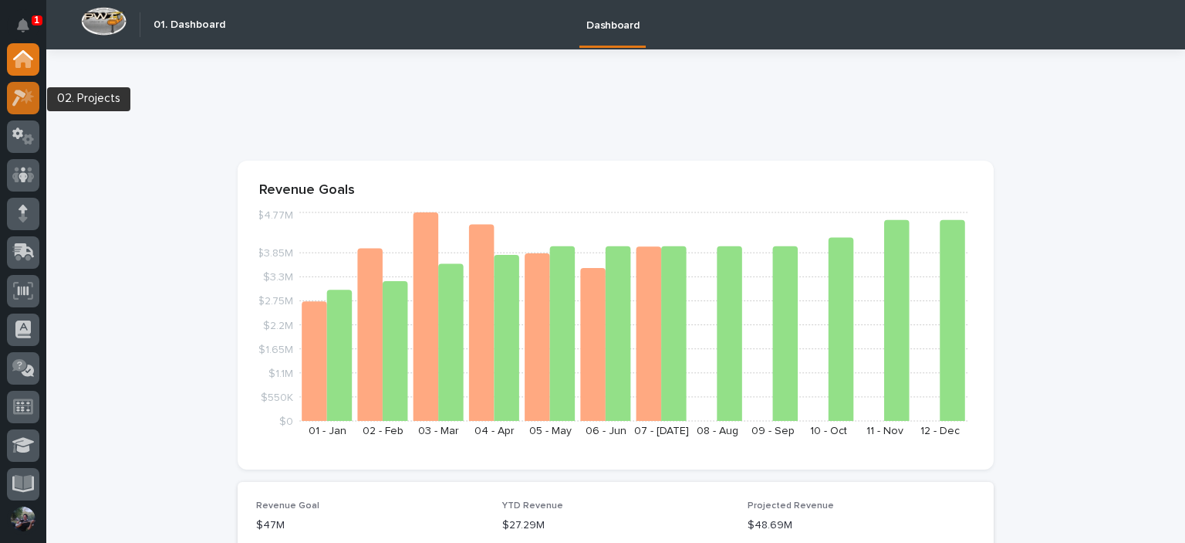
click at [32, 98] on icon at bounding box center [23, 98] width 22 height 18
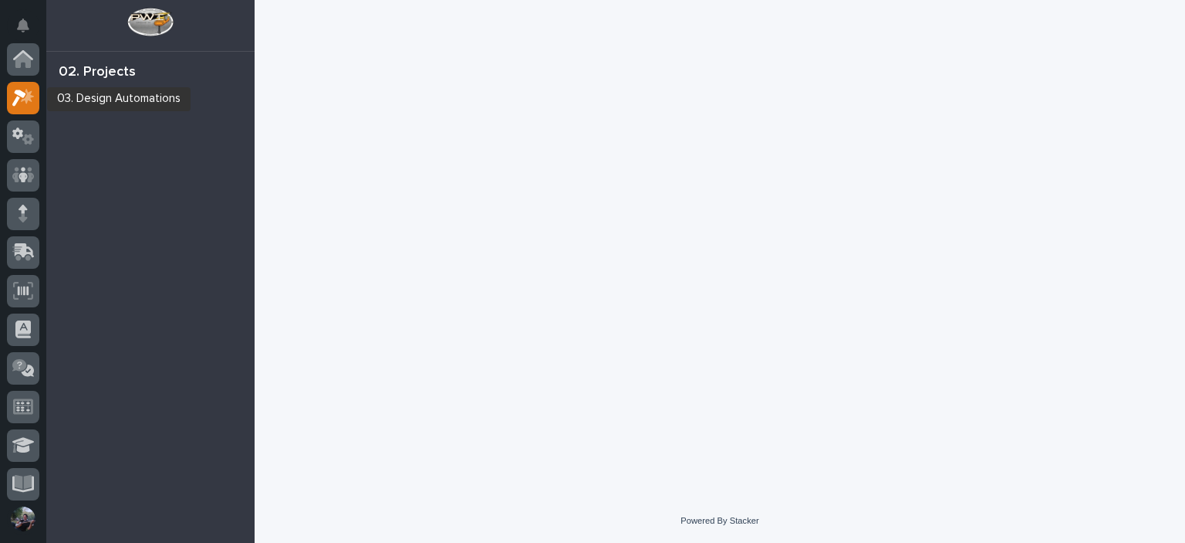
scroll to position [39, 0]
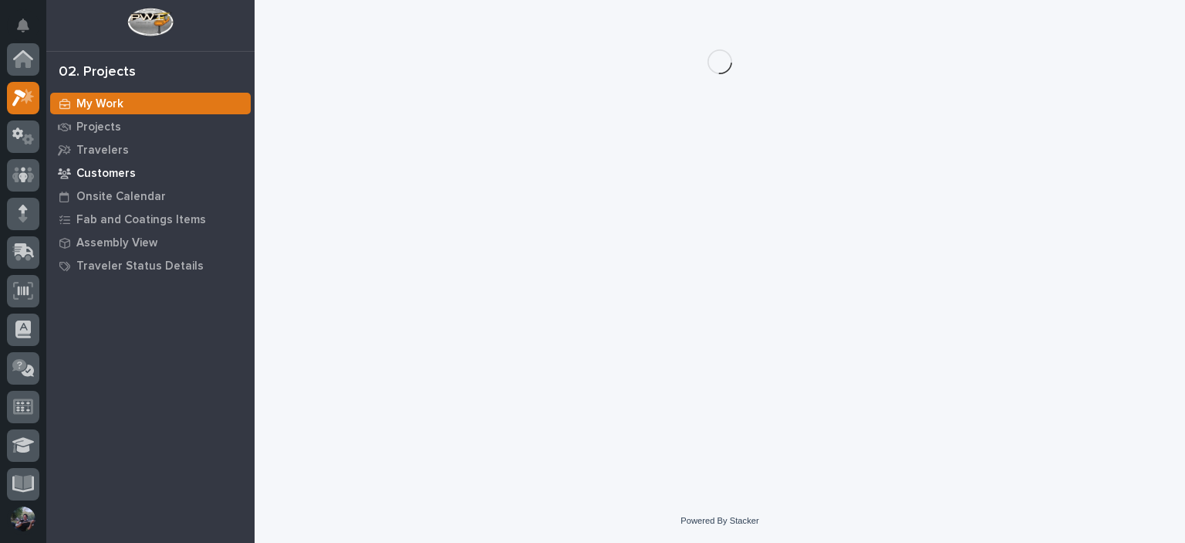
scroll to position [39, 0]
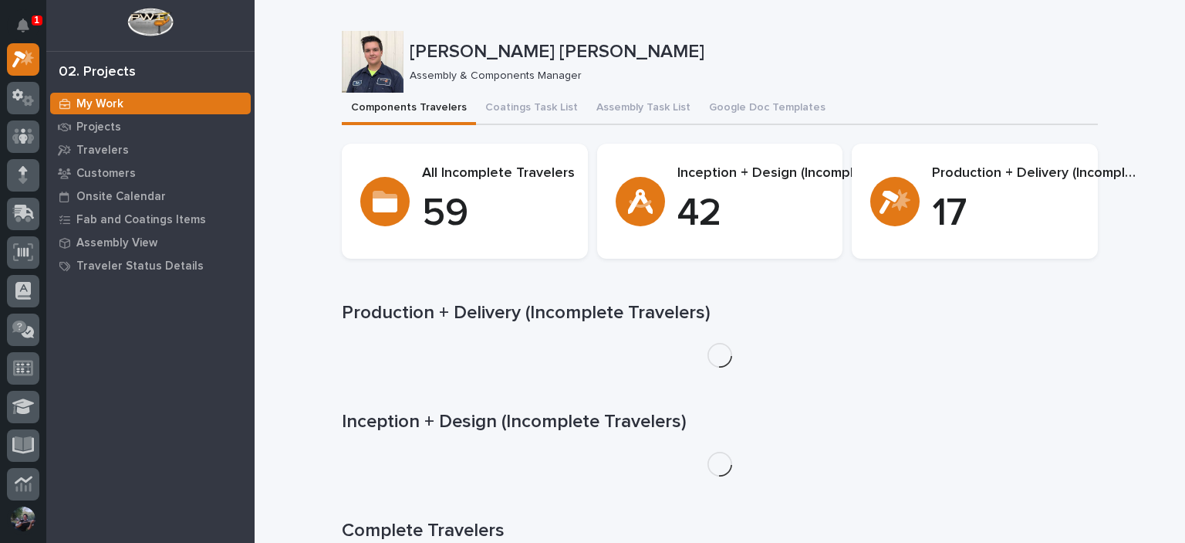
click at [617, 107] on button "Assembly Task List" at bounding box center [643, 109] width 113 height 32
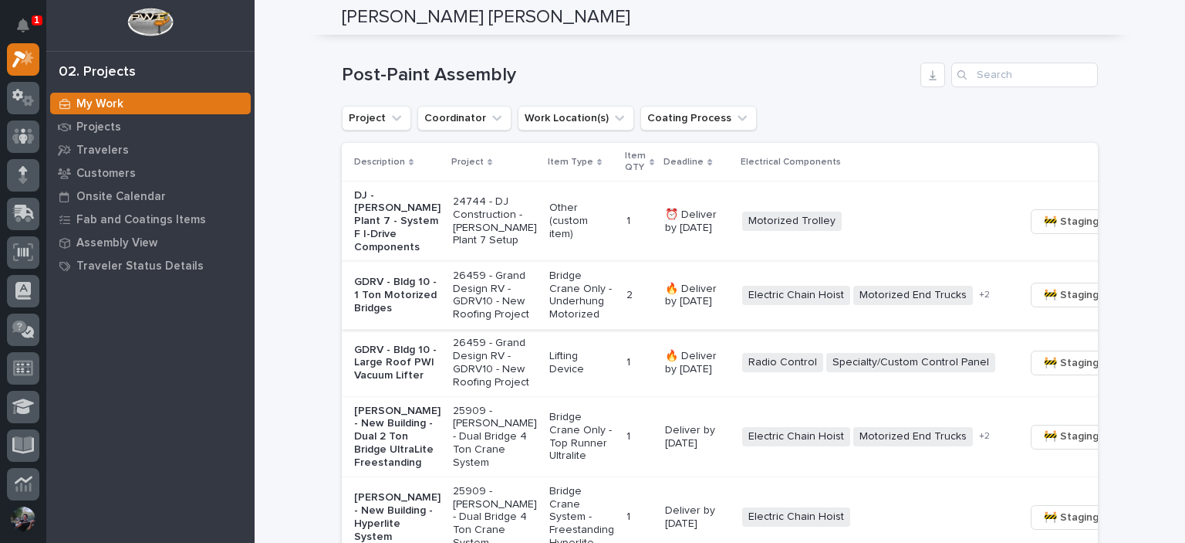
scroll to position [1286, 0]
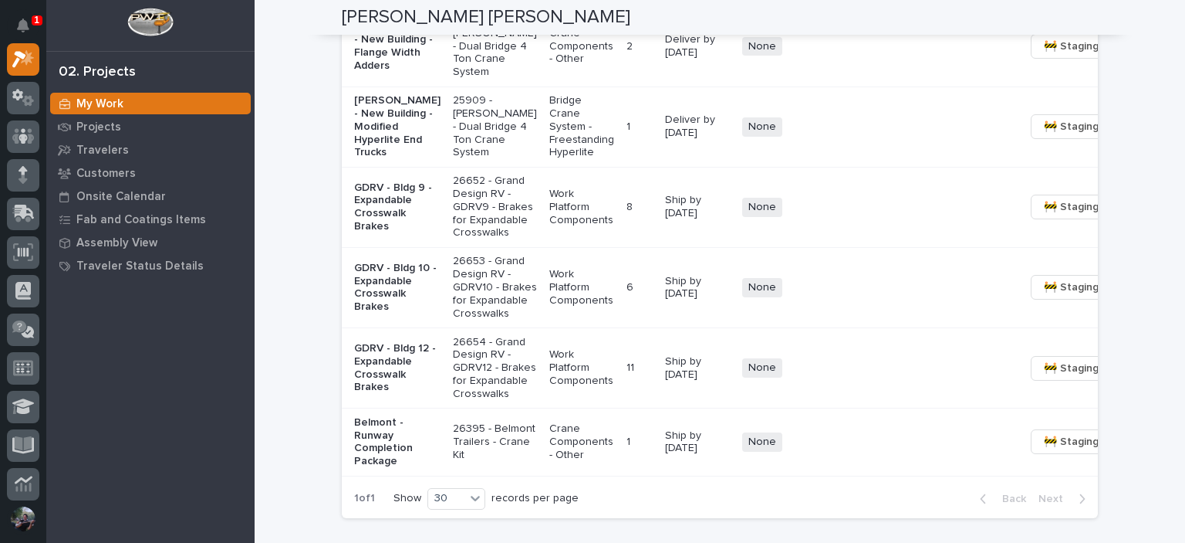
scroll to position [1492, 0]
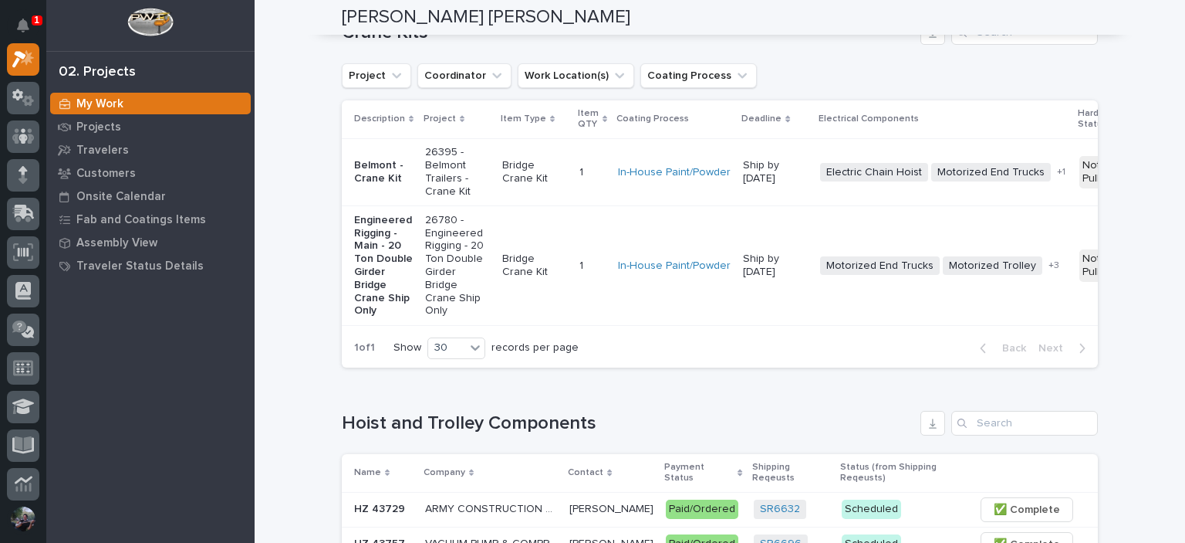
scroll to position [0, 0]
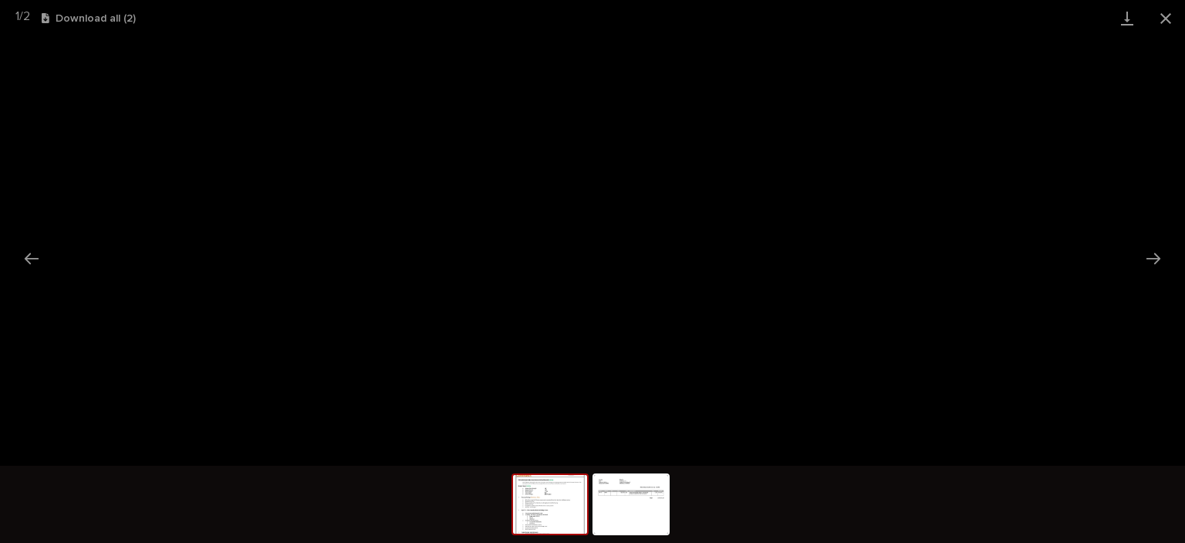
scroll to position [39, 0]
click at [1158, 14] on button "Close gallery" at bounding box center [1166, 18] width 39 height 36
